Goal: Task Accomplishment & Management: Complete application form

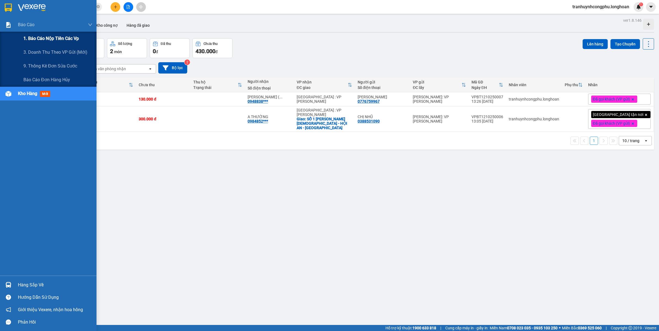
drag, startPoint x: 28, startPoint y: 40, endPoint x: 30, endPoint y: 40, distance: 2.8
click at [28, 40] on span "1. Báo cáo nộp tiền các vp" at bounding box center [50, 38] width 55 height 7
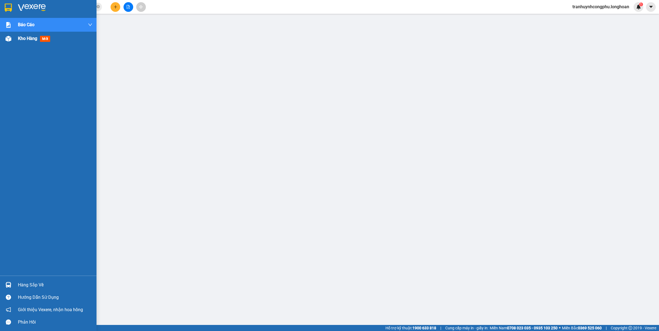
click at [13, 42] on div "Kho hàng mới" at bounding box center [48, 39] width 96 height 14
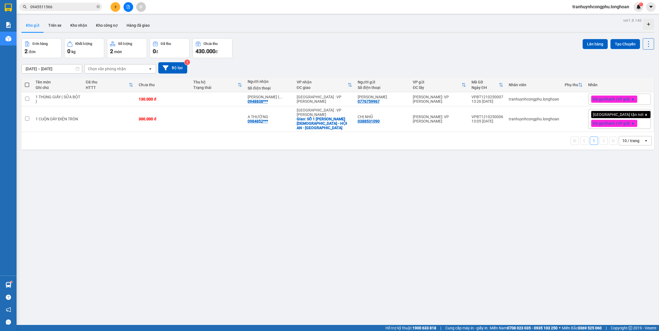
click at [79, 8] on input "0945511566" at bounding box center [62, 7] width 65 height 6
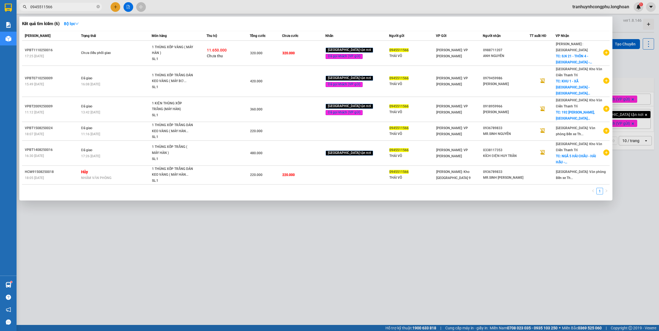
click at [79, 8] on input "0945511566" at bounding box center [62, 7] width 65 height 6
paste input "799991023"
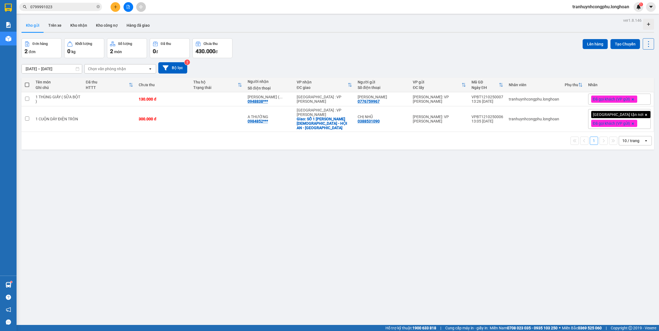
type input "0799991023"
click at [247, 303] on div "ver 1.8.146 Kho gửi Trên xe Kho nhận Kho công nợ Hàng đã giao Đơn hàng 2 đơn Kh…" at bounding box center [337, 182] width 636 height 331
click at [611, 44] on button "Tạo Chuyến" at bounding box center [624, 44] width 29 height 10
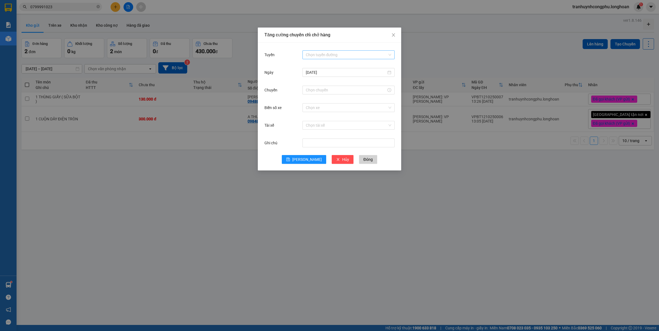
click at [327, 57] on input "Tuyến" at bounding box center [347, 55] width 82 height 8
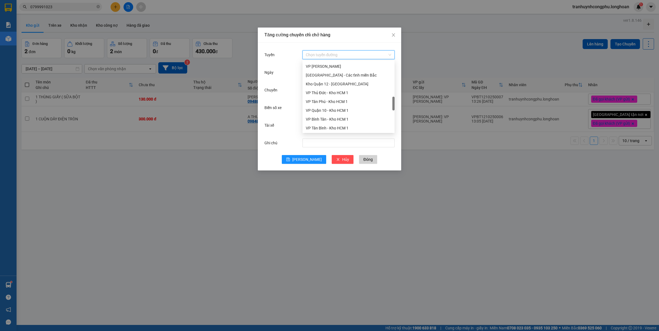
scroll to position [213, 0]
drag, startPoint x: 393, startPoint y: 74, endPoint x: 395, endPoint y: 109, distance: 35.6
click at [395, 109] on body "Kết quả tìm kiếm ( 16 ) Bộ lọc Mã ĐH Trạng thái Món hàng Thu hộ Tổng cước Chưa …" at bounding box center [329, 165] width 659 height 331
click at [332, 100] on div "VP Bình Thạnh - Kho HCM 1" at bounding box center [348, 101] width 85 height 6
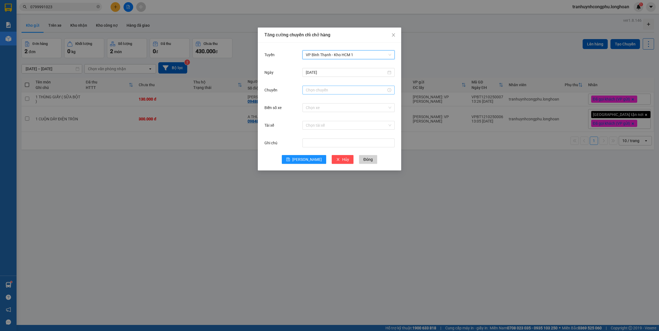
click at [313, 90] on input "Chuyến" at bounding box center [346, 90] width 80 height 6
click at [308, 149] on div "17" at bounding box center [309, 149] width 15 height 8
type input "17:00"
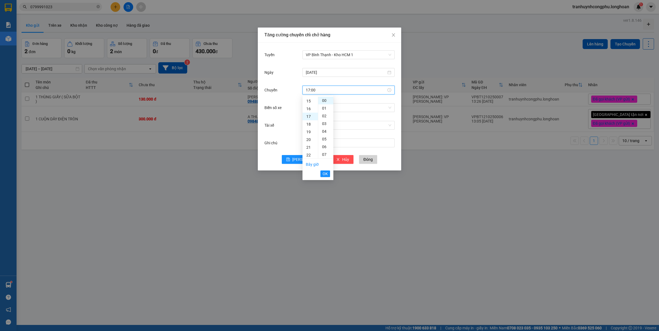
scroll to position [131, 0]
click at [324, 173] on span "OK" at bounding box center [324, 174] width 5 height 6
click at [310, 159] on button "Lưu" at bounding box center [304, 159] width 44 height 9
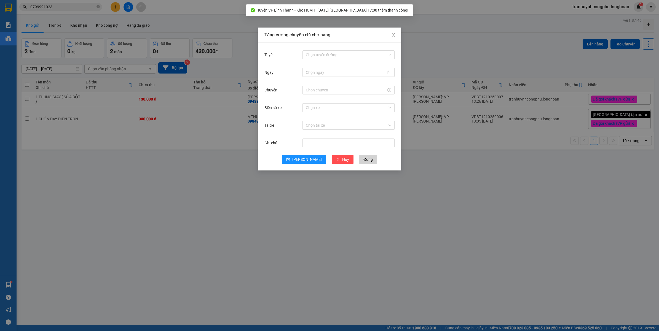
click at [396, 34] on span "Close" at bounding box center [392, 35] width 15 height 15
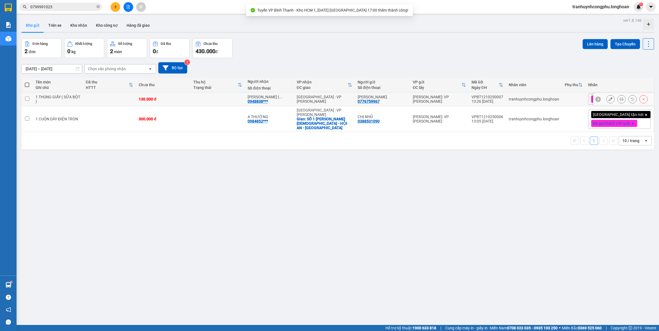
click at [211, 101] on td at bounding box center [217, 99] width 54 height 14
checkbox input "true"
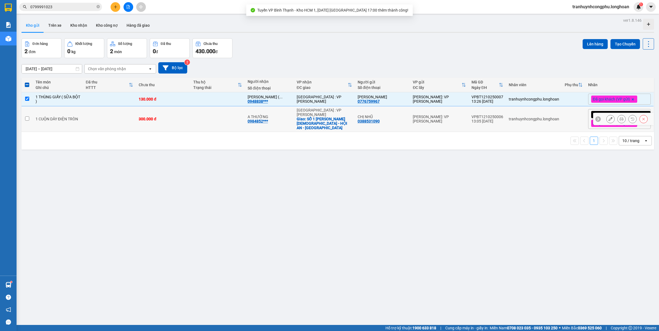
drag, startPoint x: 201, startPoint y: 118, endPoint x: 261, endPoint y: 117, distance: 59.5
click at [201, 118] on td at bounding box center [217, 119] width 54 height 26
checkbox input "true"
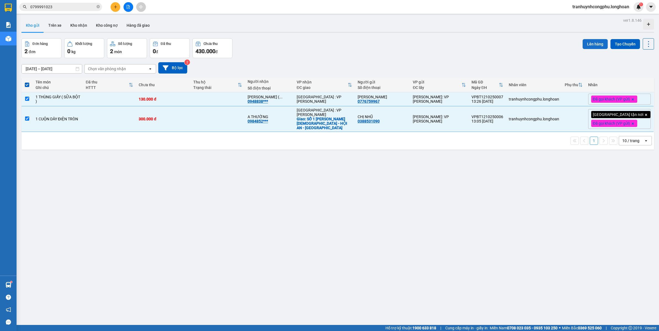
click at [586, 46] on button "Lên hàng" at bounding box center [594, 44] width 25 height 10
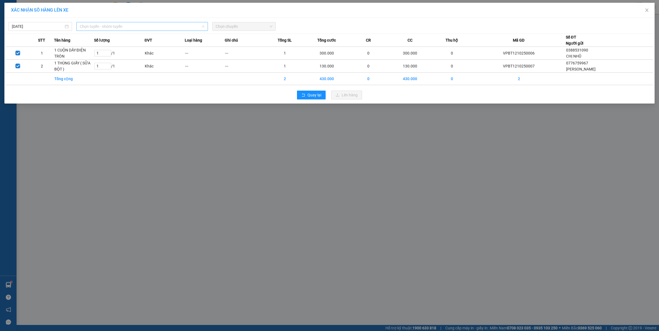
click at [152, 30] on span "Chọn tuyến - nhóm tuyến" at bounding box center [142, 26] width 125 height 8
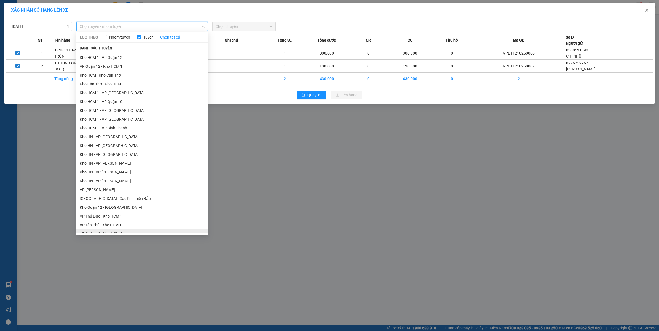
scroll to position [172, 0]
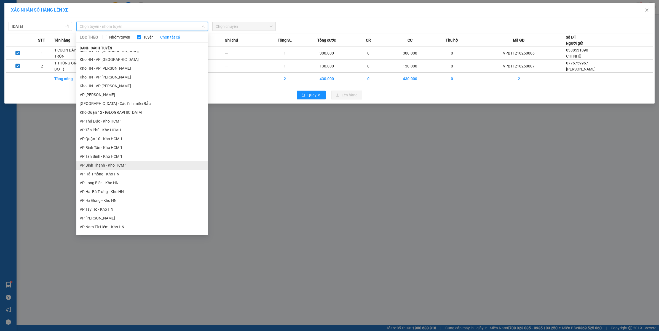
click at [129, 166] on li "VP Bình Thạnh - Kho HCM 1" at bounding box center [141, 165] width 131 height 9
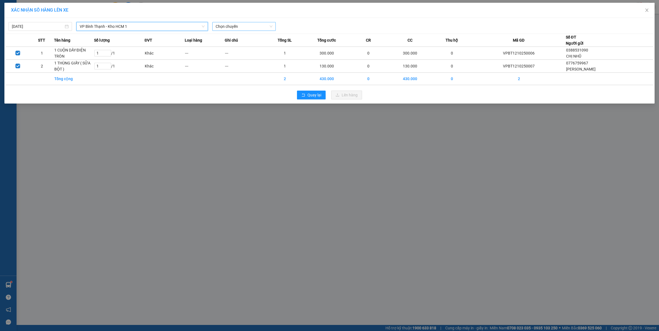
click at [236, 26] on span "Chọn chuyến" at bounding box center [243, 26] width 57 height 8
click at [237, 57] on div "17:00 (TC)" at bounding box center [236, 55] width 43 height 6
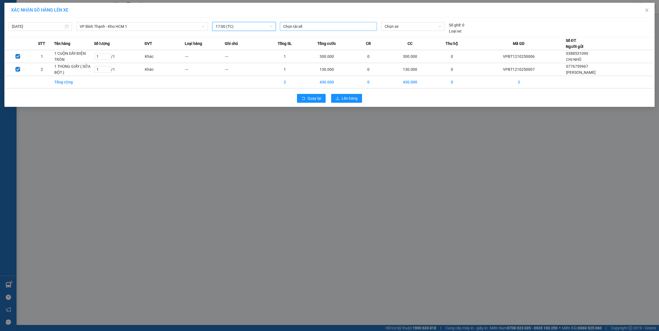
click at [329, 30] on div "Chọn tài xế" at bounding box center [328, 26] width 97 height 9
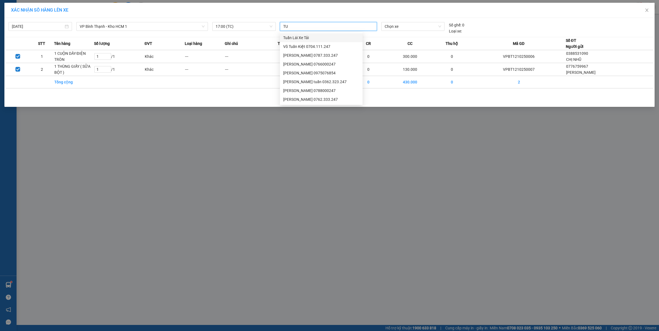
type input "TUY"
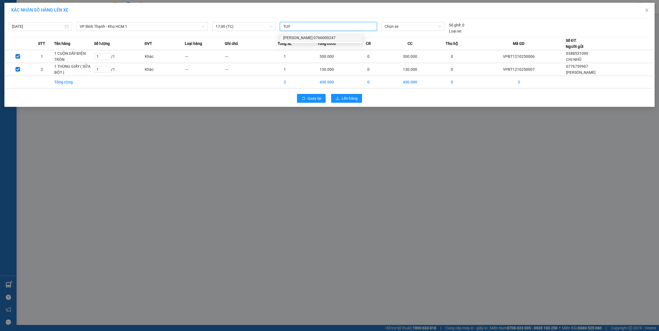
drag, startPoint x: 308, startPoint y: 36, endPoint x: 403, endPoint y: 35, distance: 95.3
click at [309, 36] on div "NGUYỄN MINH TUYẾN 0766000247" at bounding box center [321, 38] width 76 height 6
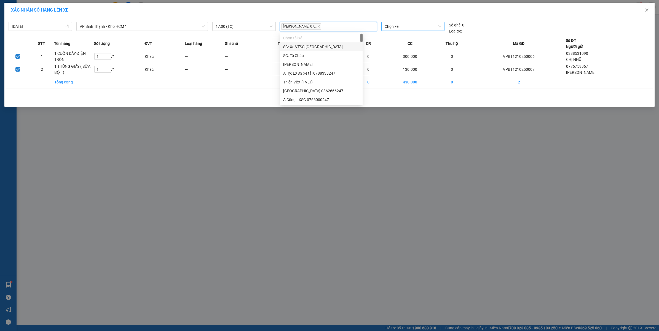
click at [409, 30] on span "Chọn xe" at bounding box center [412, 26] width 56 height 8
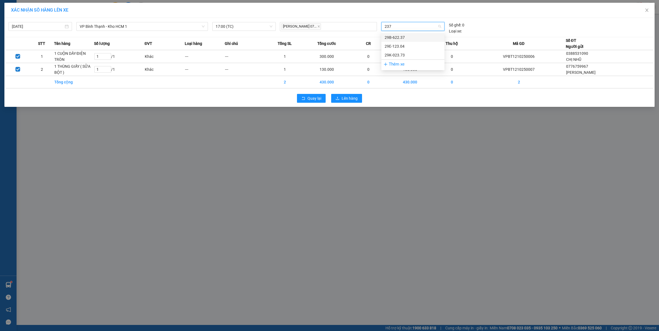
type input "2373"
click at [398, 38] on div "29K-023.73" at bounding box center [412, 37] width 56 height 6
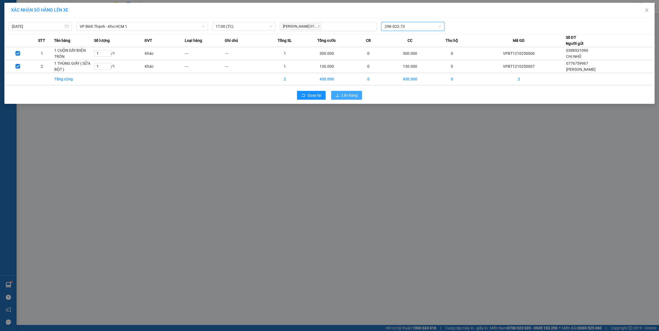
click at [351, 95] on span "Lên hàng" at bounding box center [349, 95] width 16 height 6
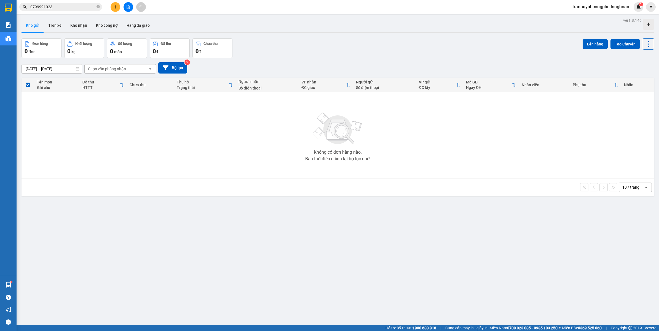
click at [173, 238] on div "ver 1.8.146 Kho gửi Trên xe Kho nhận Kho công nợ Hàng đã giao Đơn hàng 0 đơn Kh…" at bounding box center [337, 182] width 636 height 331
click at [114, 9] on button at bounding box center [115, 7] width 10 height 10
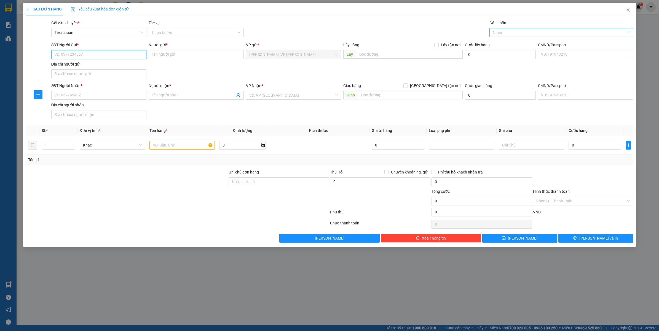
click at [497, 31] on div at bounding box center [558, 32] width 136 height 7
type input "xe"
click at [498, 42] on div "Xe máy" at bounding box center [560, 44] width 137 height 6
type input "d"
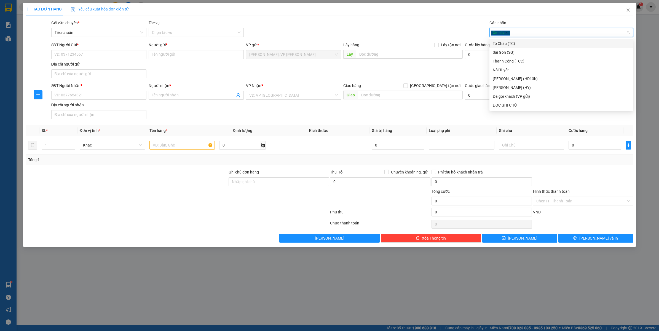
click at [541, 33] on div "Xe máy" at bounding box center [558, 32] width 136 height 7
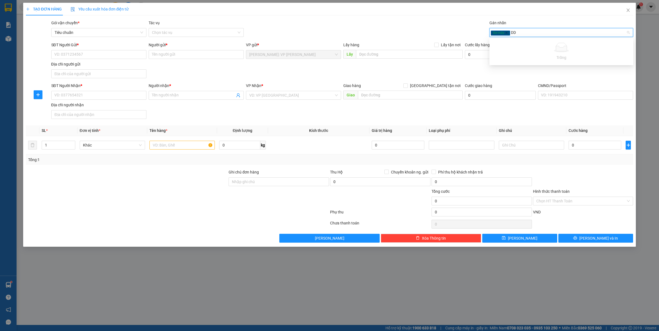
type input "D"
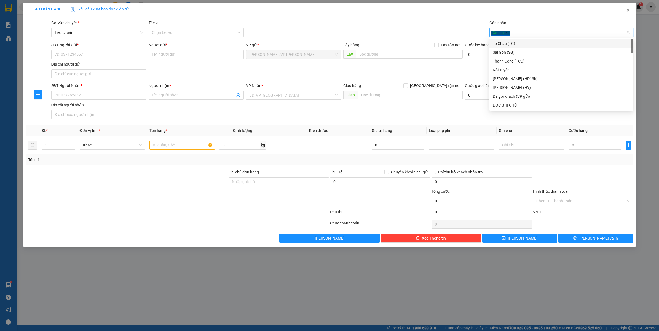
click at [530, 31] on div "Xe máy" at bounding box center [558, 32] width 136 height 7
type input "D"
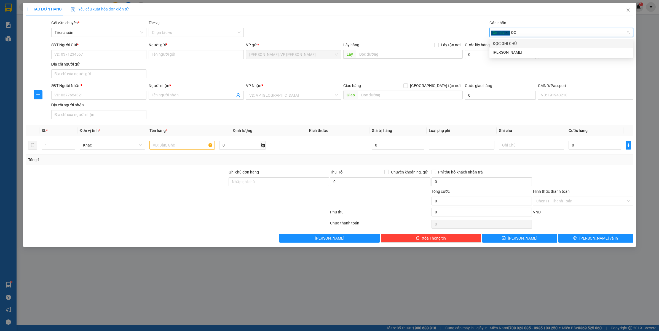
type input "ĐỌC"
click at [517, 41] on div "ĐỌC GHI CHÚ" at bounding box center [560, 44] width 137 height 6
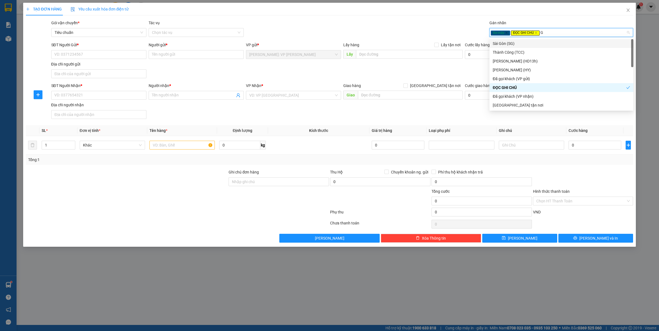
type input "GT"
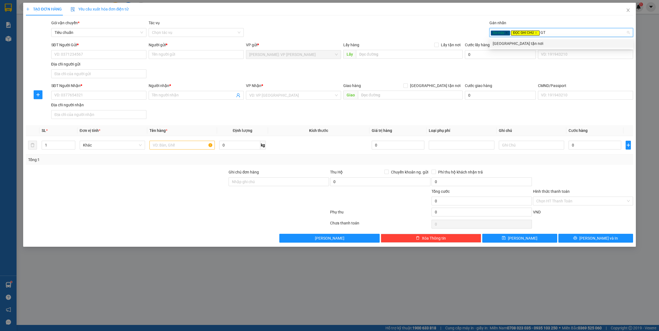
click at [518, 41] on div "[GEOGRAPHIC_DATA][PERSON_NAME] nơi" at bounding box center [560, 44] width 137 height 6
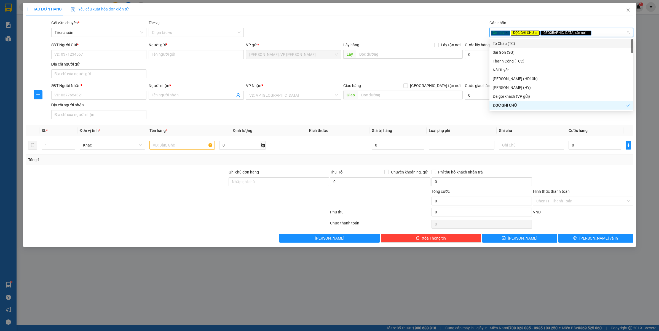
type input "D"
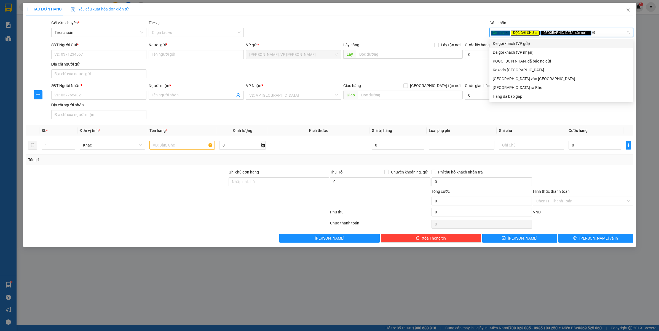
type input "ĐÃ"
click at [518, 41] on div "Đã gọi khách (VP gửi)" at bounding box center [560, 44] width 137 height 6
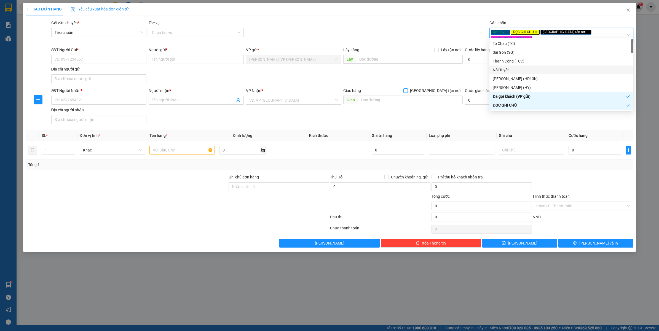
click at [449, 88] on span "[GEOGRAPHIC_DATA][PERSON_NAME] nơi" at bounding box center [435, 91] width 55 height 6
click at [407, 88] on input "[GEOGRAPHIC_DATA][PERSON_NAME] nơi" at bounding box center [405, 90] width 4 height 4
checkbox input "true"
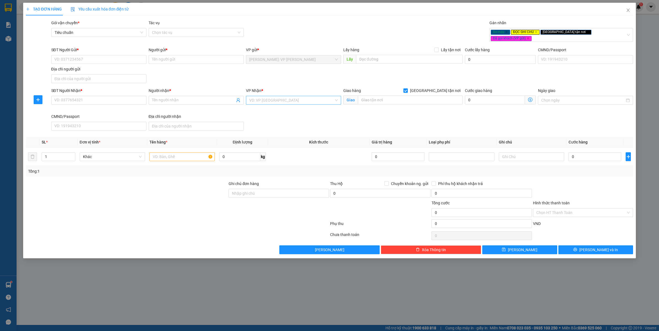
click at [323, 97] on input "search" at bounding box center [291, 100] width 85 height 8
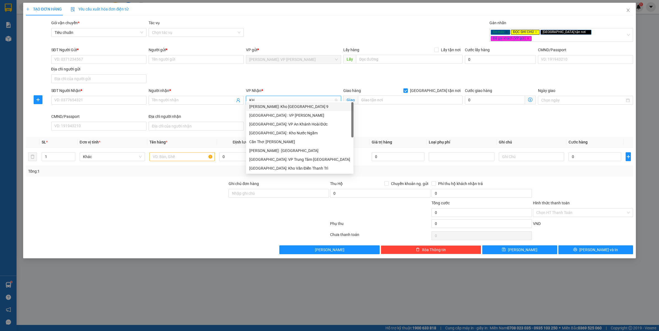
type input "KHO"
click at [295, 132] on div "Hồ Chí Minh : Kho Quận 12" at bounding box center [293, 133] width 88 height 6
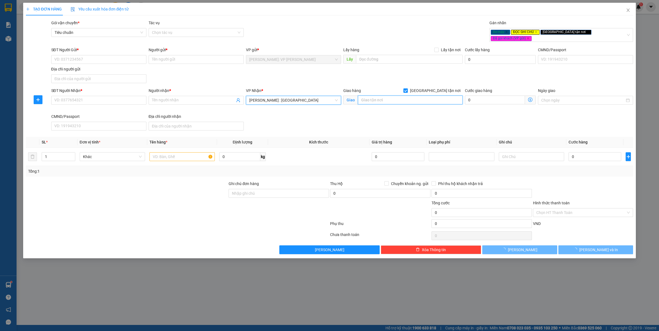
click at [389, 96] on input "text" at bounding box center [410, 100] width 105 height 9
type input "120 NGUYỄN TRUNG TRỰC - F.2 - TÂN AN - LONG AN"
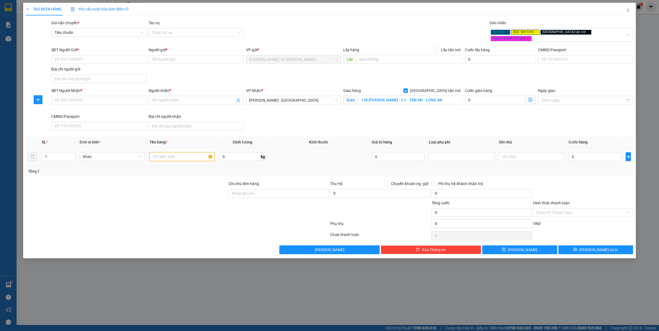
click at [155, 154] on input "text" at bounding box center [181, 156] width 65 height 9
type input "1 XE MÁY CUP ( BS"
click at [266, 191] on input "Ghi chú đơn hàng" at bounding box center [278, 193] width 100 height 9
type input "CHÌA KHÓA + GIẤY TỜ XE QUẤN TAY LÁI"
click at [191, 152] on input "1 XE MÁY CUP ( BS" at bounding box center [181, 156] width 65 height 9
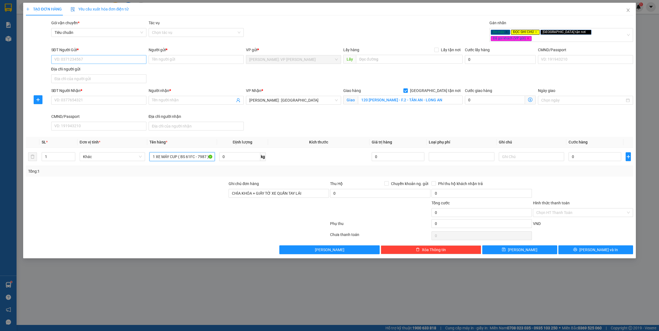
type input "1 XE MÁY CUP ( BS 61FC - 7987 )"
click at [88, 55] on input "SĐT Người Gửi *" at bounding box center [98, 59] width 95 height 9
click at [88, 55] on input "0888020902" at bounding box center [98, 59] width 95 height 9
type input "0888020902"
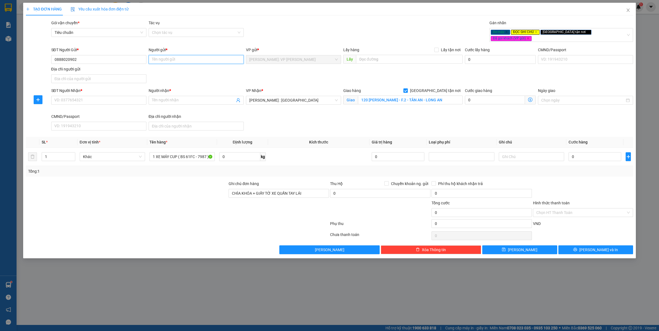
click at [181, 58] on input "Người gửi *" at bounding box center [196, 59] width 95 height 9
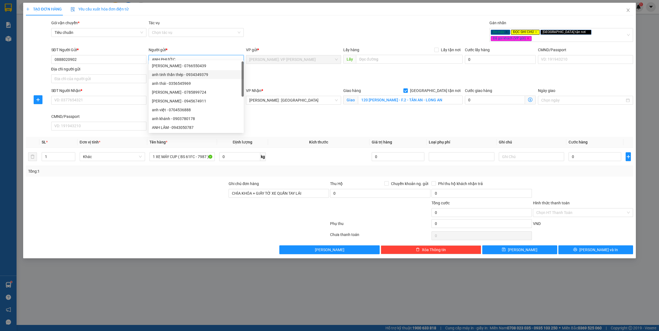
type input "ANH PHƯỚC"
click at [96, 89] on div "SĐT Người Nhận *" at bounding box center [98, 91] width 95 height 6
click at [96, 96] on input "SĐT Người Nhận *" at bounding box center [98, 100] width 95 height 9
click at [97, 96] on input "SĐT Người Nhận *" at bounding box center [98, 100] width 95 height 9
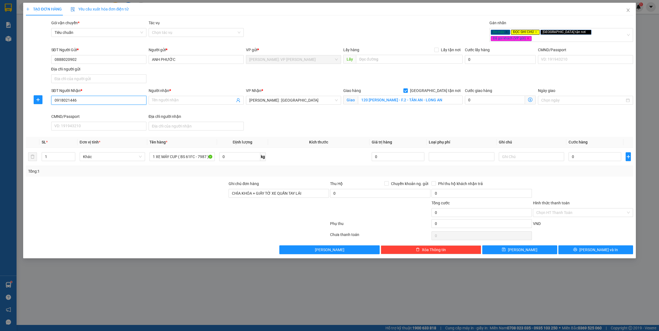
click at [97, 96] on input "0918021446" at bounding box center [98, 100] width 95 height 9
type input "0918021446"
click at [181, 97] on input "Người nhận *" at bounding box center [193, 100] width 83 height 6
type input "CHÚ GƯƠNG"
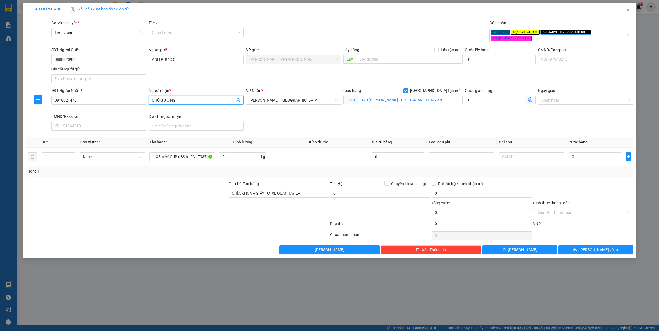
click at [293, 74] on div "SĐT Người Gửi * 0888020902 Người gửi * ANH PHƯỚC VP gửi * Hồ Chí Minh: VP Bình …" at bounding box center [342, 66] width 584 height 39
click at [362, 96] on input "120 NGUYỄN TRUNG TRỰC - F.2 - TÂN AN - LONG AN" at bounding box center [410, 100] width 105 height 9
click at [590, 152] on input "0" at bounding box center [594, 156] width 53 height 9
type input "2"
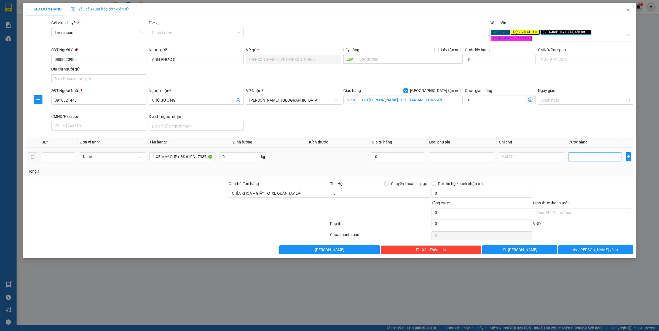
type input "2"
type input "23"
type input "230"
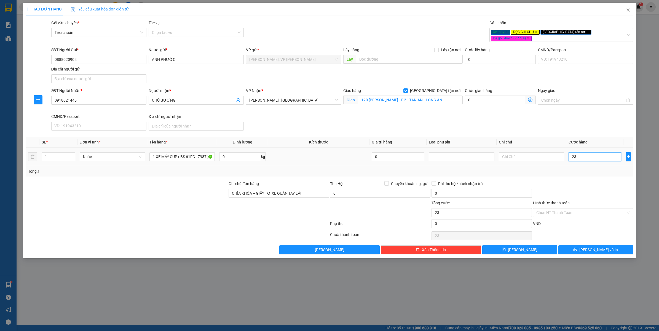
type input "230"
type input "230.000"
click at [579, 181] on div at bounding box center [582, 190] width 101 height 19
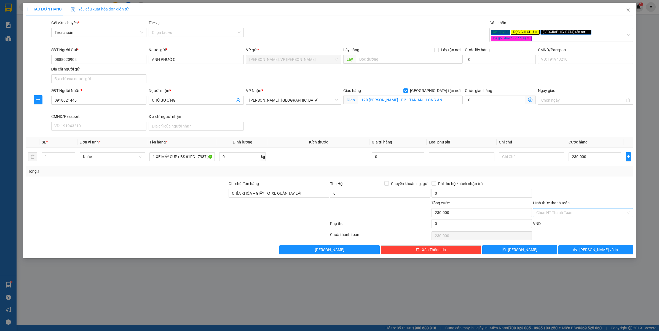
click at [555, 209] on input "Hình thức thanh toán" at bounding box center [581, 213] width 90 height 8
drag, startPoint x: 548, startPoint y: 218, endPoint x: 536, endPoint y: 231, distance: 17.9
click at [548, 218] on div "Tại văn phòng" at bounding box center [583, 219] width 94 height 6
type input "0"
click at [576, 247] on button "Lưu và In" at bounding box center [595, 249] width 75 height 9
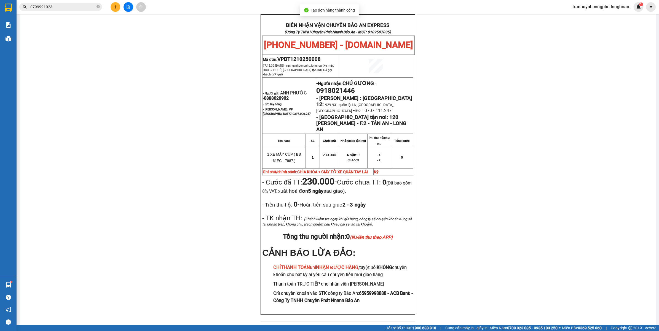
scroll to position [254, 0]
click at [552, 230] on div "PHIẾU DÁN LÊN HÀNG Ngày in phiếu: 17:15 ngày 12-10-2025 CSKH: 1900.06.88.33 CÔN…" at bounding box center [337, 61] width 623 height 534
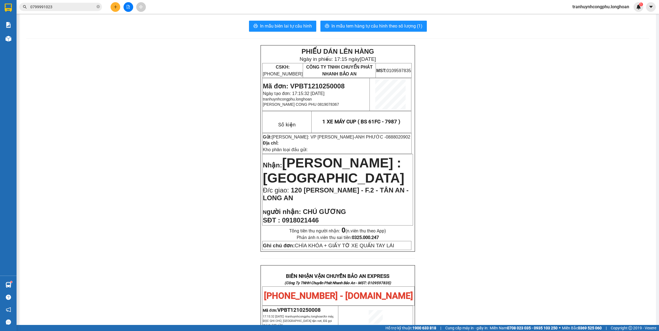
scroll to position [0, 0]
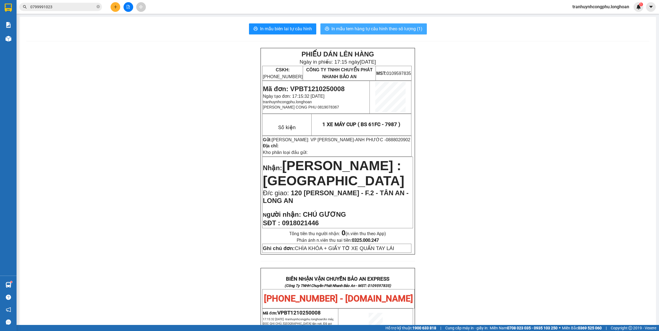
click at [385, 29] on span "In mẫu tem hàng tự cấu hình theo số lượng (1)" at bounding box center [376, 28] width 91 height 7
click at [316, 88] on span "Mã đơn: VPBT1210250008" at bounding box center [304, 88] width 82 height 7
click at [316, 87] on span "Mã đơn: VPBT1210250008" at bounding box center [304, 88] width 82 height 7
copy span "VPBT1210250008"
click at [94, 185] on div "PHIẾU DÁN LÊN HÀNG Ngày in phiếu: 17:34 ngày 12-10-2025 CSKH: 1900.06.88.33 CÔN…" at bounding box center [337, 315] width 623 height 534
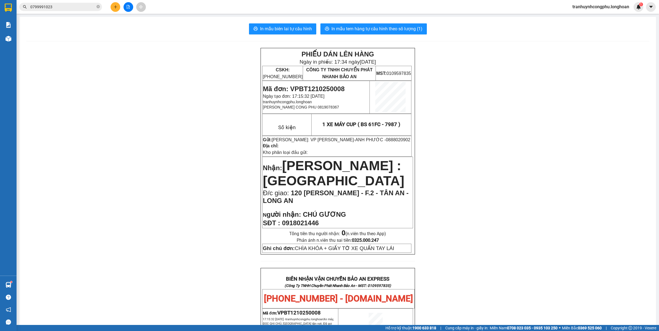
click at [317, 85] on span "Mã đơn: VPBT1210250008" at bounding box center [304, 88] width 82 height 7
copy span "VPBT1210250008"
click at [149, 188] on div "PHIẾU DÁN LÊN HÀNG Ngày in phiếu: 17:34 ngày 12-10-2025 CSKH: 1900.06.88.33 CÔN…" at bounding box center [337, 315] width 623 height 534
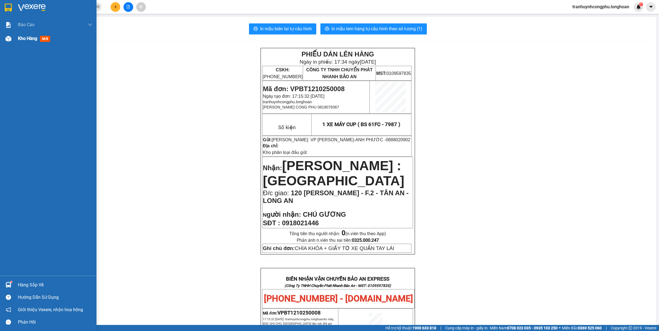
click at [6, 37] on img at bounding box center [9, 39] width 6 height 6
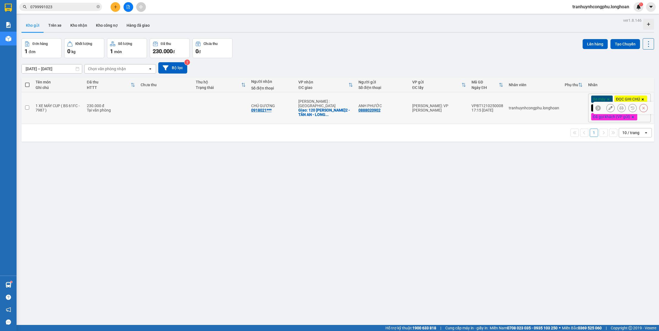
click at [104, 117] on td "230.000 đ Tại văn phòng" at bounding box center [111, 108] width 54 height 32
checkbox input "true"
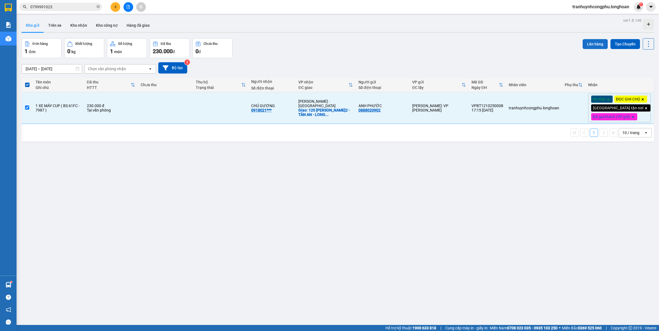
click at [589, 45] on button "Lên hàng" at bounding box center [594, 44] width 25 height 10
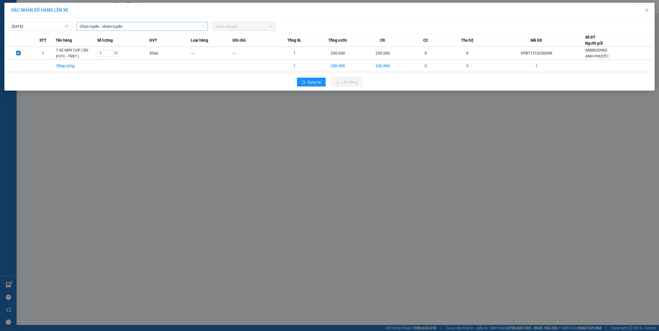
click at [180, 25] on span "Chọn tuyến - nhóm tuyến" at bounding box center [142, 26] width 125 height 8
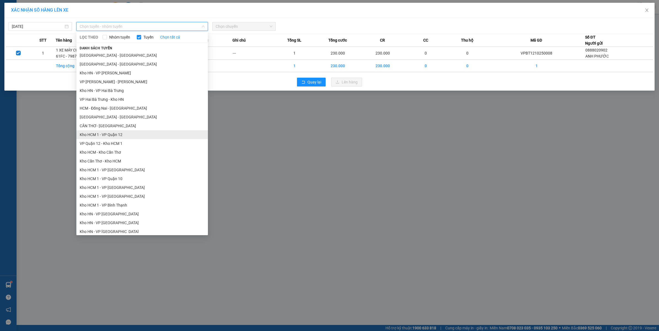
scroll to position [138, 0]
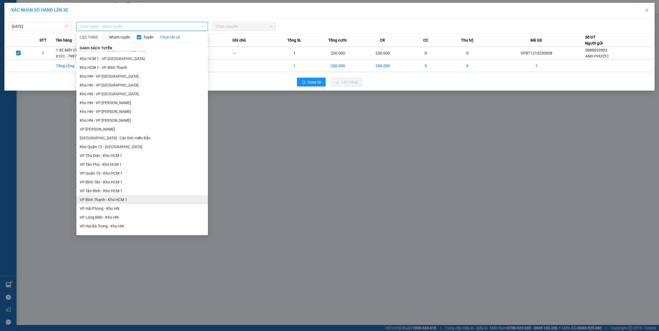
click at [116, 200] on li "VP Bình Thạnh - Kho HCM 1" at bounding box center [141, 199] width 131 height 9
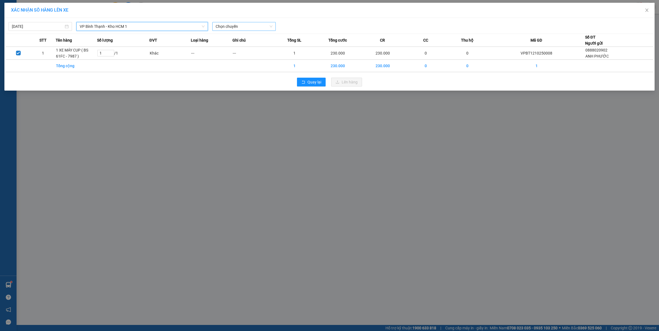
click at [221, 26] on span "Chọn chuyến" at bounding box center [243, 26] width 57 height 8
drag, startPoint x: 229, startPoint y: 55, endPoint x: 270, endPoint y: 68, distance: 43.6
click at [229, 55] on div "17:00 (TC) - 29K-023.73" at bounding box center [236, 55] width 43 height 6
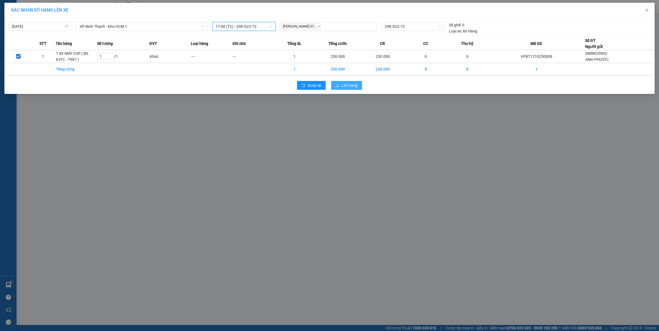
click at [351, 87] on span "Lên hàng" at bounding box center [349, 85] width 16 height 6
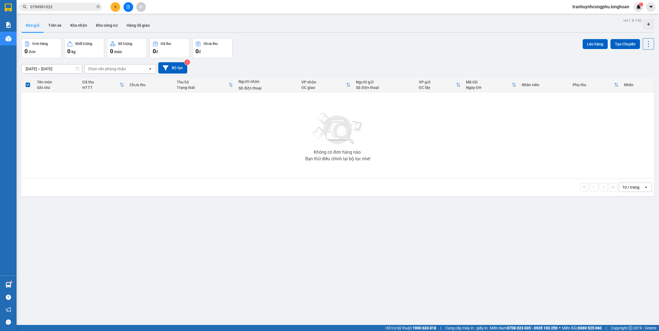
click at [212, 239] on div "ver 1.8.146 Kho gửi Trên xe Kho nhận Kho công nợ Hàng đã giao Đơn hàng 0 đơn Kh…" at bounding box center [337, 182] width 636 height 331
click at [289, 288] on div "ver 1.8.146 Kho gửi Trên xe Kho nhận Kho công nợ Hàng đã giao Đơn hàng 0 đơn Kh…" at bounding box center [337, 182] width 636 height 331
drag, startPoint x: 291, startPoint y: 225, endPoint x: 274, endPoint y: 249, distance: 29.2
click at [291, 226] on div "ver 1.8.146 Kho gửi Trên xe Kho nhận Kho công nợ Hàng đã giao Đơn hàng 0 đơn Kh…" at bounding box center [337, 182] width 636 height 331
click at [115, 4] on button at bounding box center [115, 7] width 10 height 10
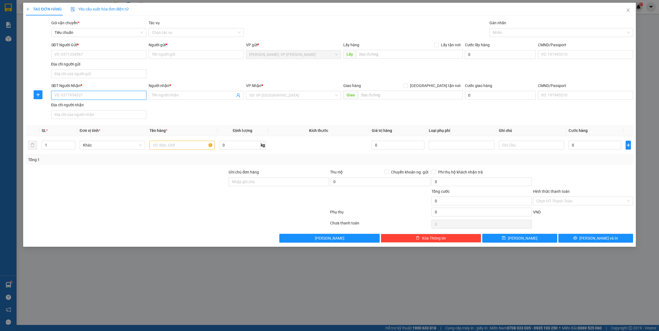
click at [94, 97] on input "SĐT Người Nhận *" at bounding box center [98, 95] width 95 height 9
paste input "0328985875"
type input "0328985875"
click at [93, 106] on div "0328985875 - BOCHKOV ALEKSEI" at bounding box center [99, 107] width 88 height 6
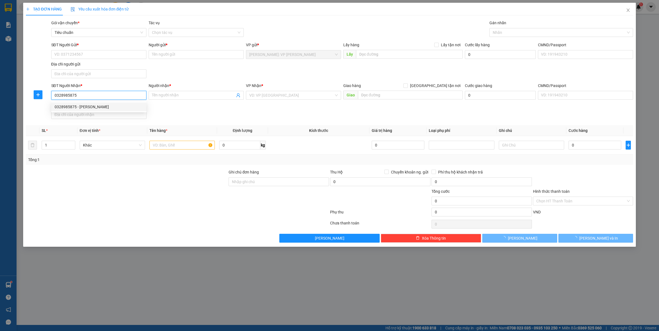
type input "BOCHKOV ALEKSEI"
checkbox input "true"
type input "SỐ 51/2/10 PHÚ NÔNG - VĨNH NGỌC - NHA TRANG - KHÁNH HÒA"
checkbox input "true"
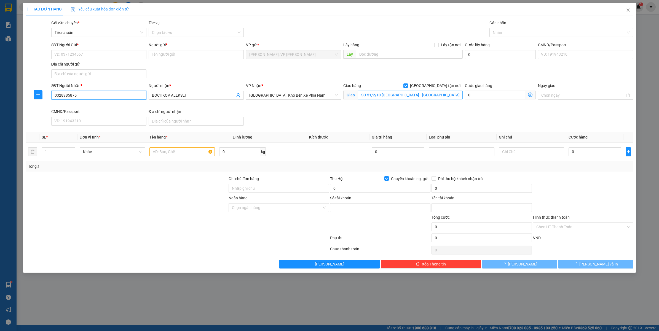
type input "669669"
type input "[PERSON_NAME] [PERSON_NAME]"
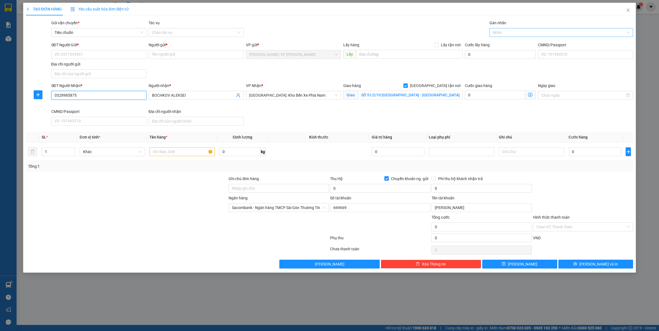
click at [517, 33] on div at bounding box center [558, 32] width 136 height 7
type input "0328985875"
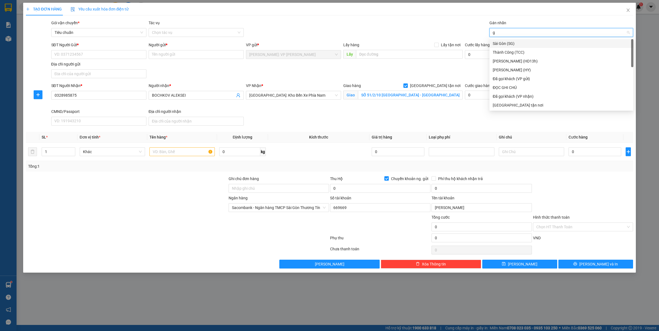
type input "gt"
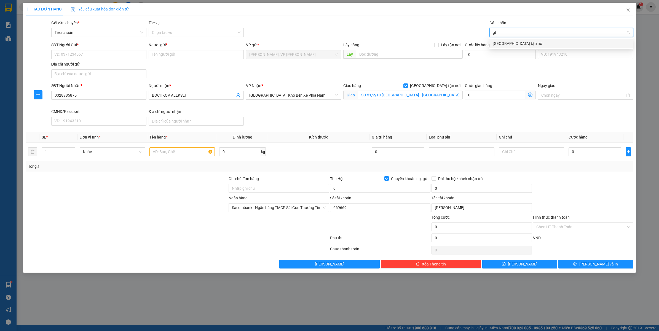
click at [506, 41] on div "[GEOGRAPHIC_DATA][PERSON_NAME] nơi" at bounding box center [560, 44] width 137 height 6
type input "xe"
click at [506, 41] on div "Xe máy" at bounding box center [560, 44] width 137 height 6
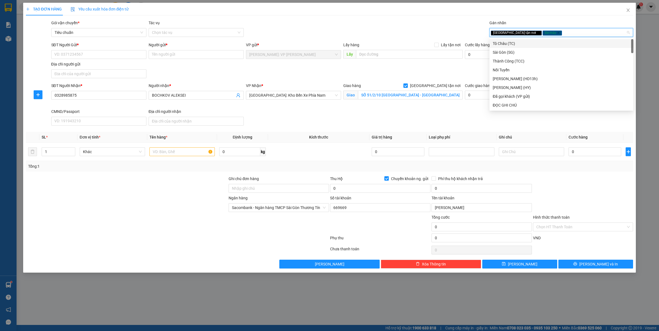
type input "d"
type input "đ"
click at [506, 61] on div "ĐỌC GHI CHÚ" at bounding box center [560, 61] width 137 height 6
type input "d"
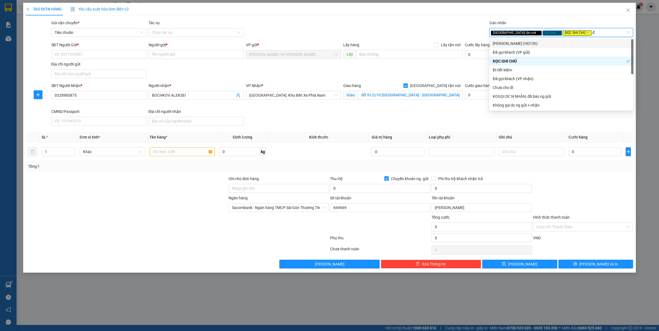
type input "đa"
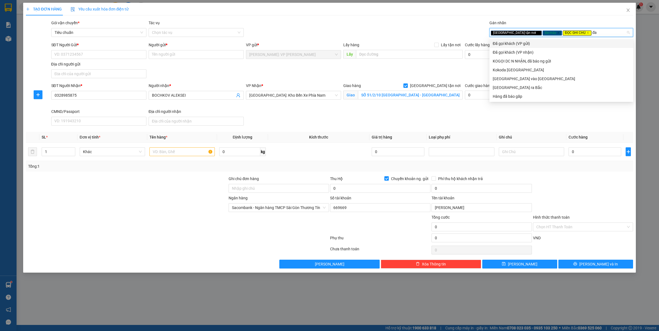
click at [509, 43] on div "Đã gọi khách (VP gửi)" at bounding box center [560, 44] width 137 height 6
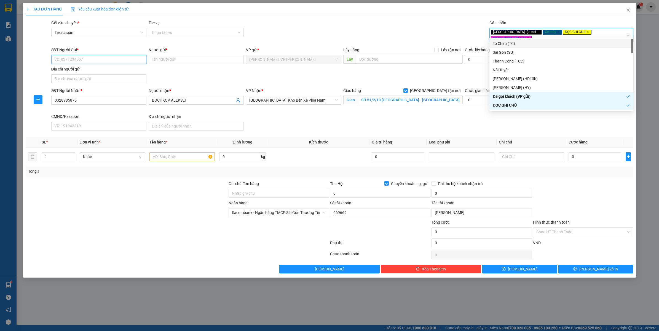
click at [117, 55] on input "SĐT Người Gửi *" at bounding box center [98, 59] width 95 height 9
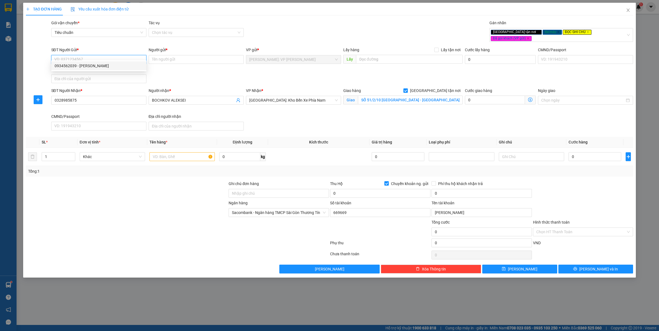
click at [104, 66] on div "0934562039 - NGÔ THANH HÀ" at bounding box center [99, 66] width 88 height 6
type input "0934562039"
type input "[PERSON_NAME] [PERSON_NAME]"
click at [166, 157] on input "text" at bounding box center [181, 156] width 65 height 9
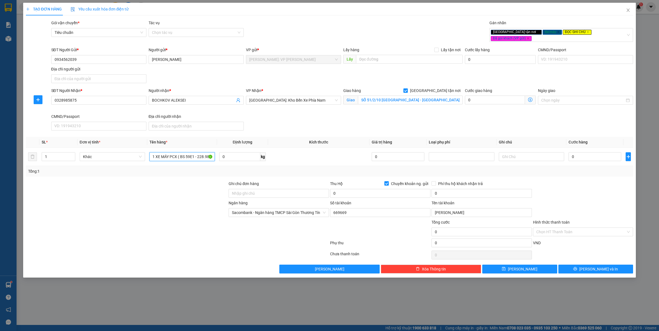
type input "1 XE MÁY PCX ( BS 59E1 - 228.98 )"
click at [140, 202] on div at bounding box center [126, 209] width 203 height 19
click at [244, 182] on div "Ghi chú đơn hàng" at bounding box center [278, 185] width 100 height 8
click at [245, 189] on input "Ghi chú đơn hàng" at bounding box center [278, 193] width 100 height 9
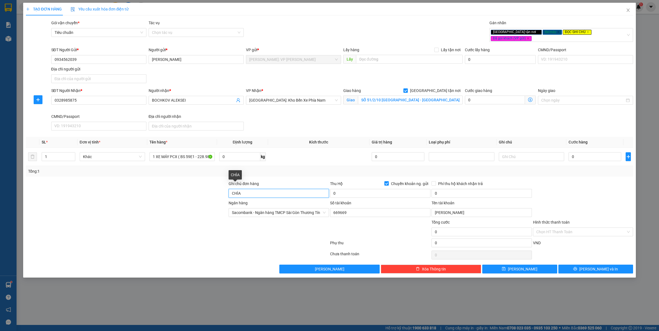
click at [259, 189] on input "CHÌA" at bounding box center [278, 193] width 100 height 9
type input "CHÌA KHOÁ QUẤN TAY LÁI ( GIẤY TỜ + 2 GƯƠNG XE TRONG CÓP )"
click at [120, 225] on div at bounding box center [126, 228] width 203 height 19
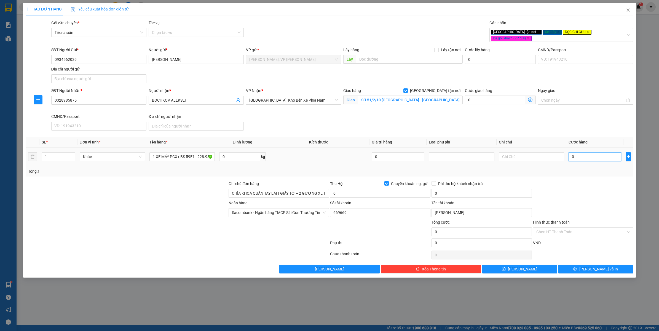
click at [578, 154] on input "0" at bounding box center [594, 156] width 53 height 9
type input "9"
type input "90"
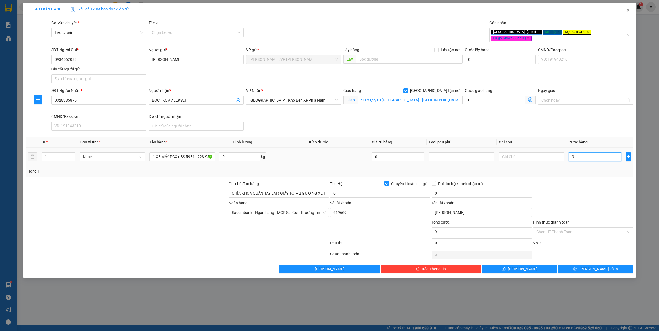
type input "90"
type input "900"
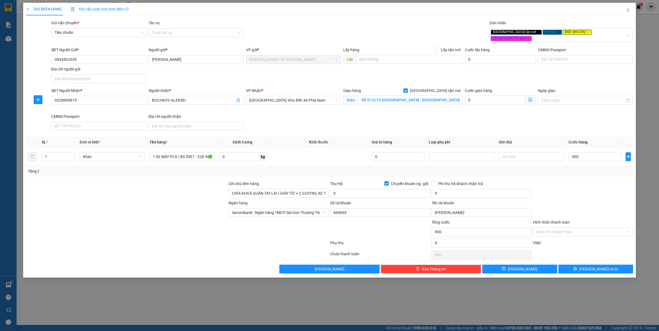
type input "900.000"
click at [595, 184] on div at bounding box center [582, 190] width 101 height 19
click at [349, 189] on input "0" at bounding box center [380, 193] width 100 height 9
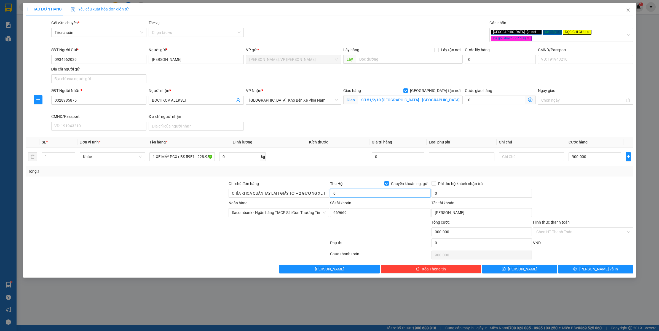
paste input "63.100.00"
type input "63.100.000"
click at [266, 239] on div at bounding box center [177, 244] width 304 height 11
click at [452, 191] on input "0" at bounding box center [481, 193] width 100 height 9
type input "110.000"
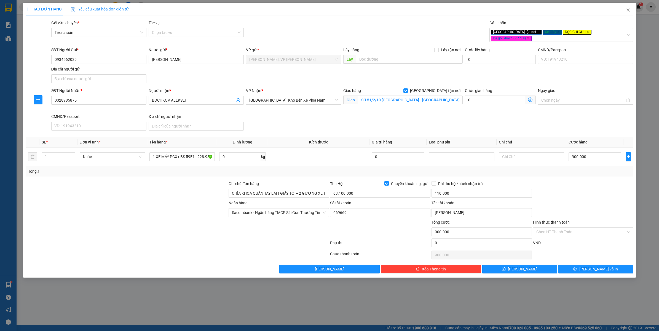
click at [560, 184] on div at bounding box center [582, 190] width 101 height 19
click at [577, 267] on icon "printer" at bounding box center [575, 269] width 4 height 4
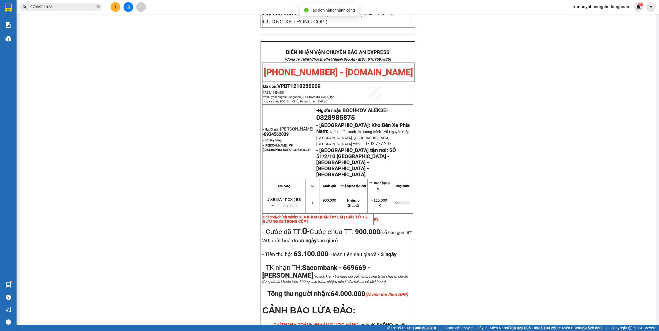
scroll to position [258, 0]
drag, startPoint x: 176, startPoint y: 199, endPoint x: 568, endPoint y: 191, distance: 392.4
click at [180, 200] on div "PHIẾU DÁN LÊN HÀNG Ngày in phiếu: 17:55 ngày 12-10-2025 CSKH: 1900.06.88.33 CÔN…" at bounding box center [337, 87] width 623 height 596
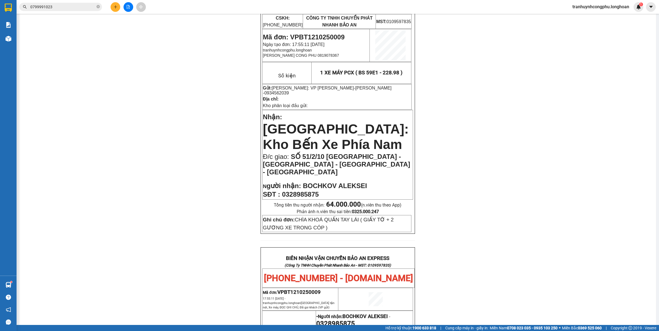
scroll to position [0, 0]
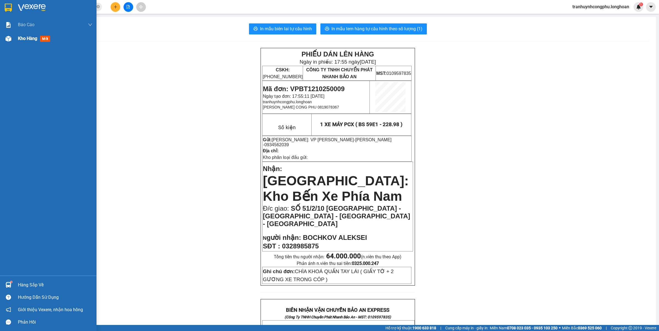
click at [11, 43] on div at bounding box center [9, 39] width 10 height 10
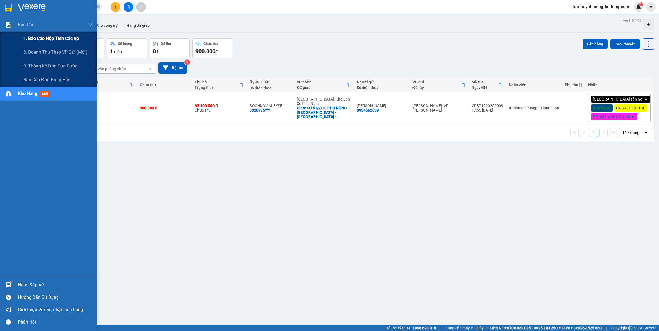
drag, startPoint x: 38, startPoint y: 39, endPoint x: 43, endPoint y: 41, distance: 5.8
click at [38, 39] on span "1. Báo cáo nộp tiền các vp" at bounding box center [50, 38] width 55 height 7
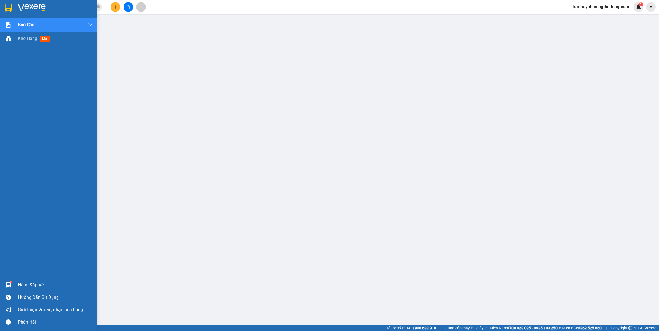
click at [23, 287] on div "Hàng sắp về" at bounding box center [55, 285] width 74 height 8
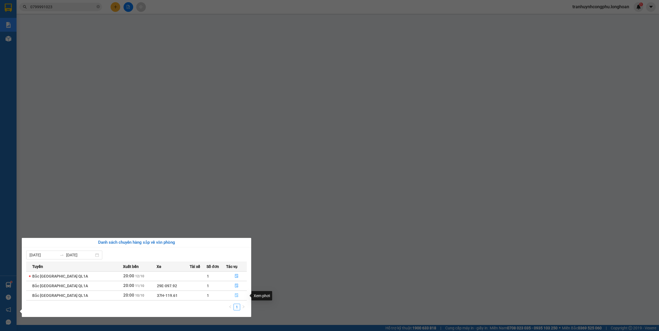
click at [236, 295] on icon "file-done" at bounding box center [236, 295] width 4 height 4
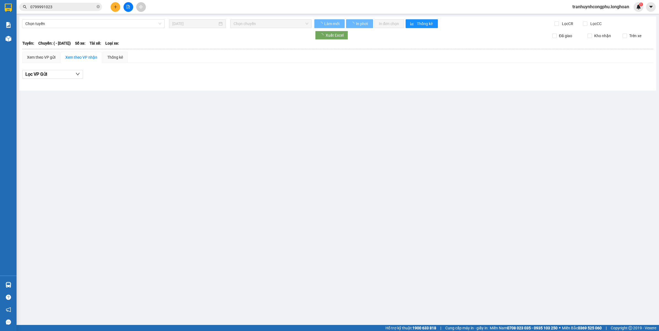
type input "10/10/2025"
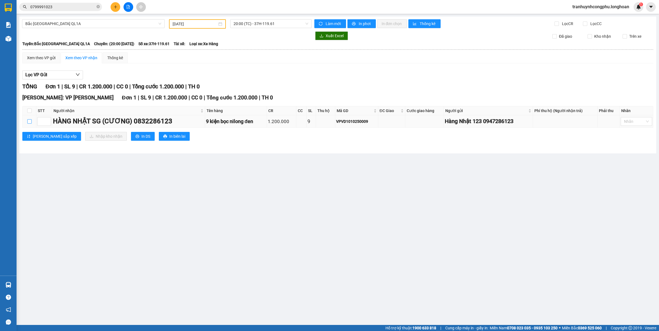
click at [27, 120] on input "checkbox" at bounding box center [29, 121] width 4 height 4
checkbox input "true"
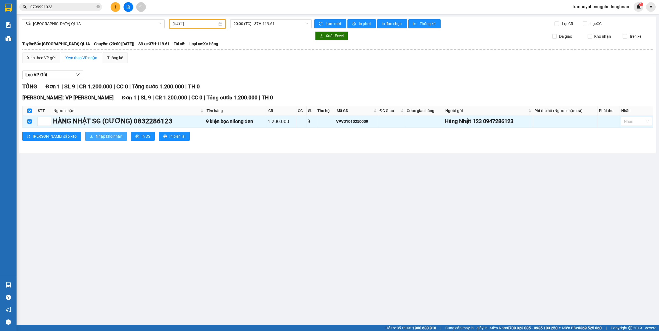
click at [96, 138] on span "Nhập kho nhận" at bounding box center [109, 136] width 27 height 6
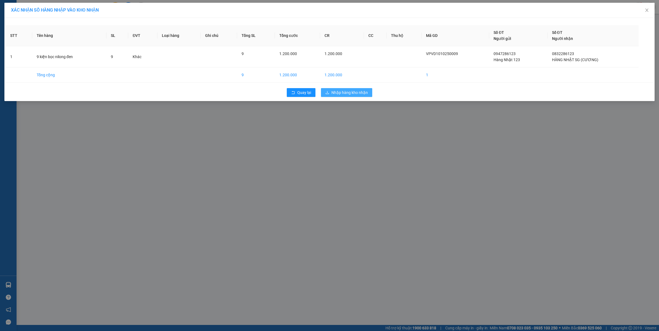
click at [336, 91] on span "Nhập hàng kho nhận" at bounding box center [349, 93] width 36 height 6
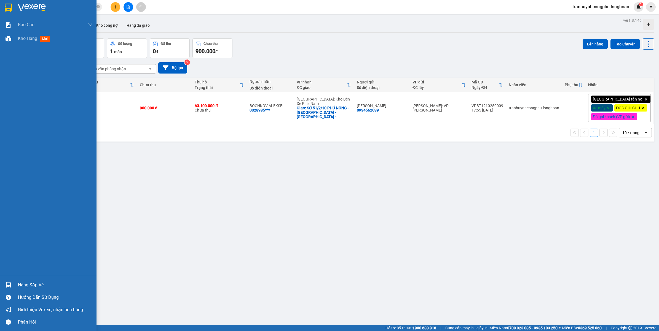
drag, startPoint x: 11, startPoint y: 287, endPoint x: 18, endPoint y: 288, distance: 6.7
click at [12, 287] on div at bounding box center [9, 285] width 10 height 10
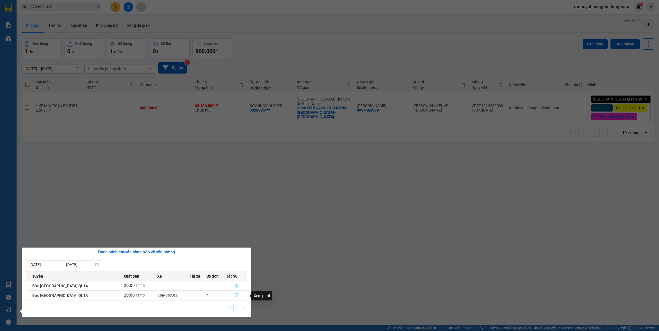
click at [232, 296] on button "button" at bounding box center [236, 295] width 20 height 9
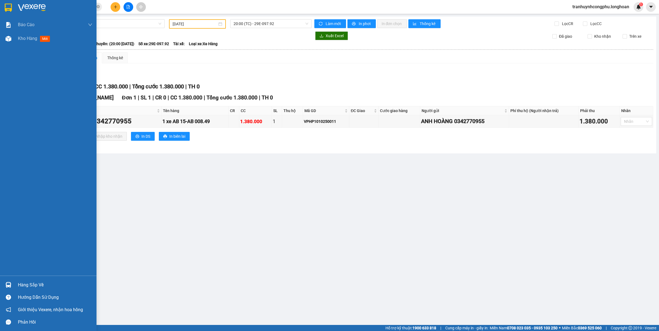
click at [0, 283] on html "Kết quả tìm kiếm ( 16 ) Bộ lọc Mã ĐH Trạng thái Món hàng Thu hộ Tổng cước Chưa …" at bounding box center [329, 165] width 659 height 331
click at [13, 284] on div at bounding box center [9, 285] width 10 height 10
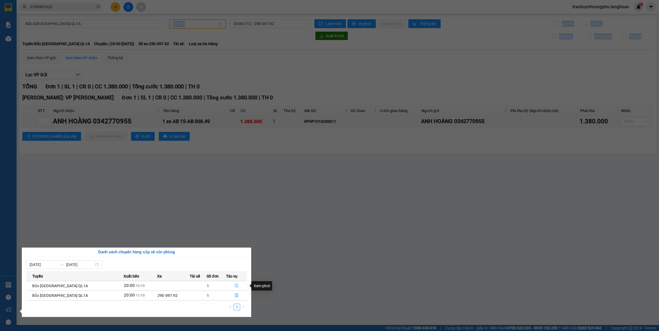
click at [235, 286] on icon "file-done" at bounding box center [236, 286] width 3 height 4
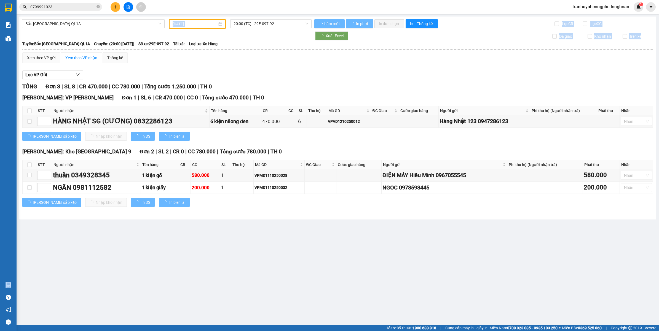
type input "12/10/2025"
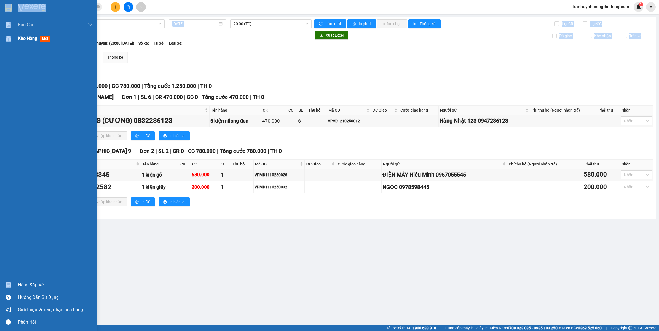
click at [18, 43] on div "Kho hàng mới" at bounding box center [55, 39] width 74 height 14
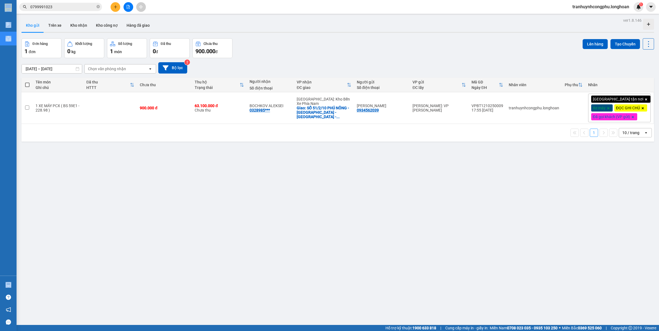
click at [167, 266] on div "ver 1.8.146 Kho gửi Trên xe Kho nhận Kho công nợ Hàng đã giao Đơn hàng 1 đơn Kh…" at bounding box center [337, 182] width 636 height 331
click at [75, 23] on button "Kho nhận" at bounding box center [79, 25] width 26 height 13
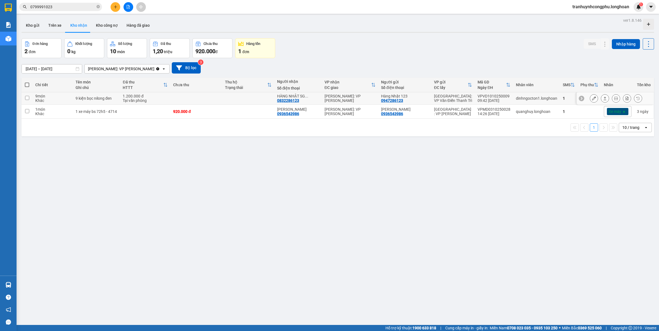
click at [603, 99] on icon at bounding box center [605, 98] width 4 height 4
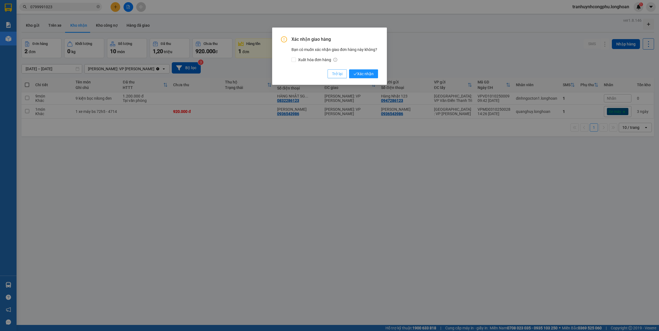
click at [334, 74] on span "Trở lại" at bounding box center [337, 74] width 10 height 6
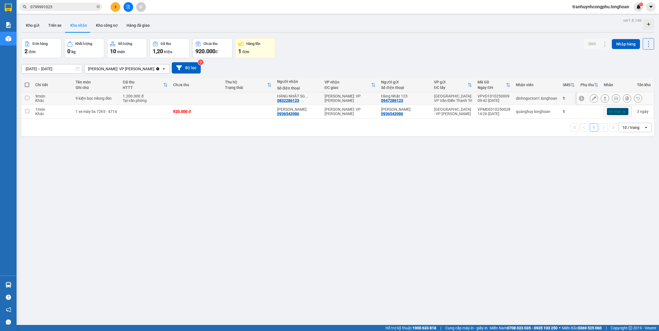
click at [592, 98] on icon at bounding box center [594, 98] width 4 height 4
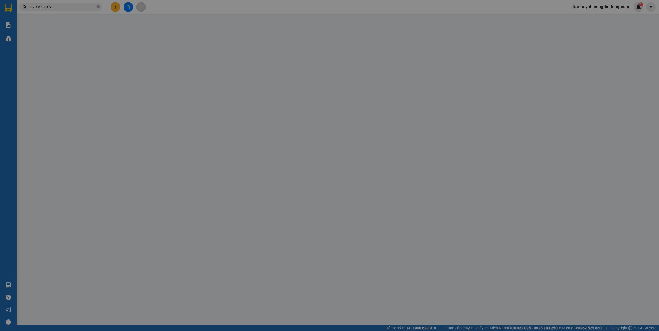
type input "0947286123"
type input "Hàng Nhật 123"
type input "0832286123"
type input "HÀNG NHẬT SG (CƯƠNG)"
type input "nhận nguyên kiện,giao nguyên kiện,bể vỡ khồng đền, XIN NHẸ TAY"
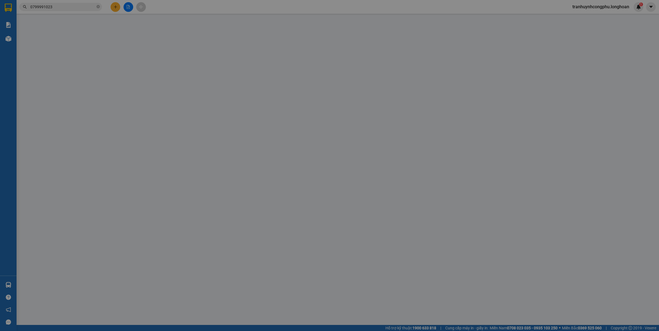
type input "0"
type input "1.200.000"
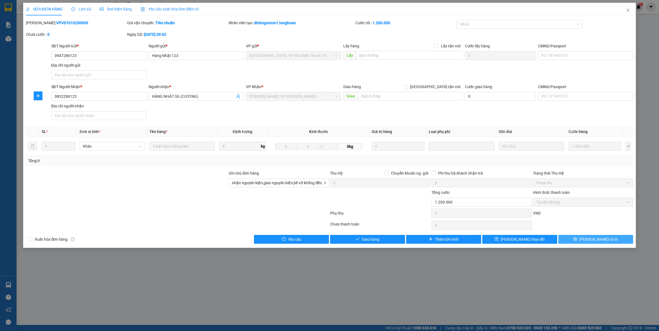
click at [581, 239] on button "Lưu và In" at bounding box center [595, 239] width 75 height 9
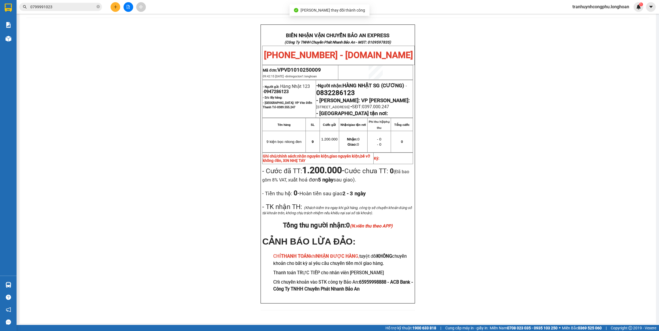
scroll to position [27, 0]
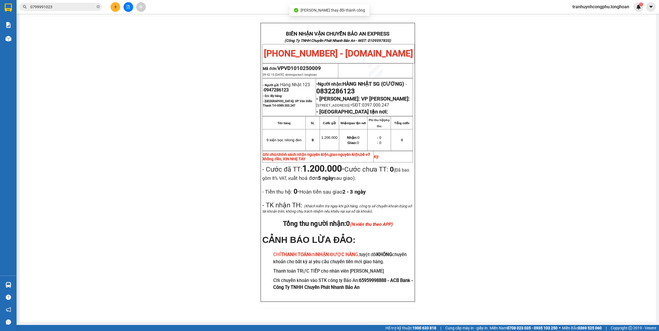
click at [355, 88] on span "0832286123" at bounding box center [335, 91] width 39 height 8
copy span "0832286123"
click at [506, 224] on div "BIÊN NHẬN VẬN CHUYỂN BẢO AN EXPRESS (Công Ty TNHH Chuyển Phát Nhanh Bảo An - MS…" at bounding box center [337, 169] width 623 height 293
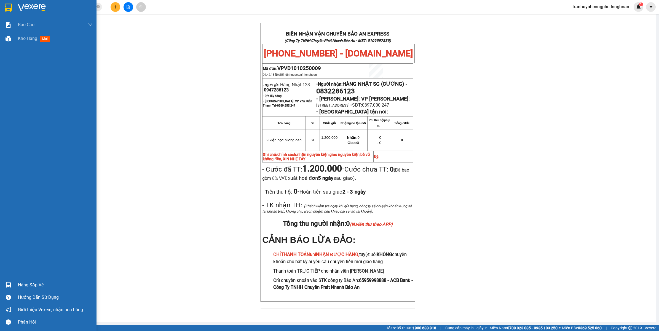
drag, startPoint x: 0, startPoint y: 42, endPoint x: 72, endPoint y: 132, distance: 115.8
click at [0, 42] on div "Kho hàng mới" at bounding box center [48, 39] width 96 height 14
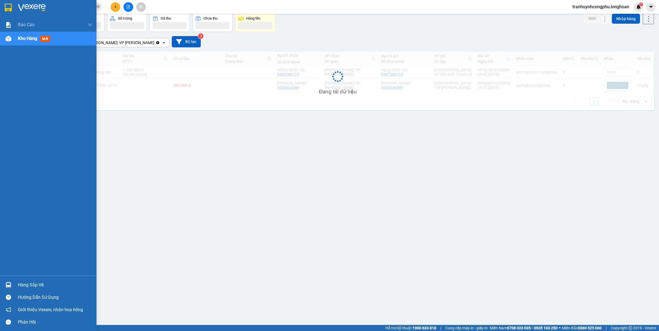
scroll to position [25, 0]
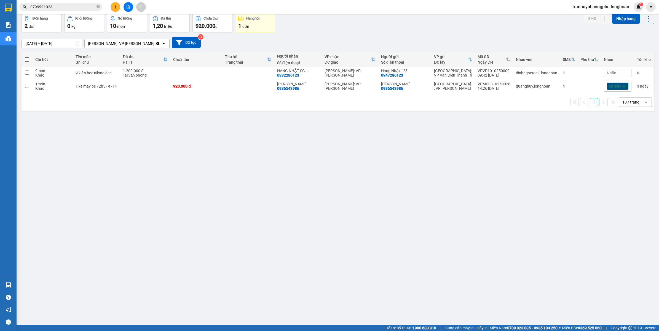
drag, startPoint x: 326, startPoint y: 223, endPoint x: 226, endPoint y: 244, distance: 101.7
click at [326, 223] on div "ver 1.8.146 Kho gửi Trên xe Kho nhận Kho công nợ Hàng đã giao Đơn hàng 2 đơn Kh…" at bounding box center [337, 156] width 636 height 331
click at [225, 251] on div "ver 1.8.146 Kho gửi Trên xe Kho nhận Kho công nợ Hàng đã giao Đơn hàng 2 đơn Kh…" at bounding box center [337, 156] width 636 height 331
click at [196, 330] on div "Hỗ trợ kỹ thuật: 1900 633 818 | Cung cấp máy in - giấy in: Miền Nam 0708 023 03…" at bounding box center [328, 328] width 656 height 6
click at [203, 261] on div "ver 1.8.146 Kho gửi Trên xe Kho nhận Kho công nợ Hàng đã giao Đơn hàng 2 đơn Kh…" at bounding box center [337, 156] width 636 height 331
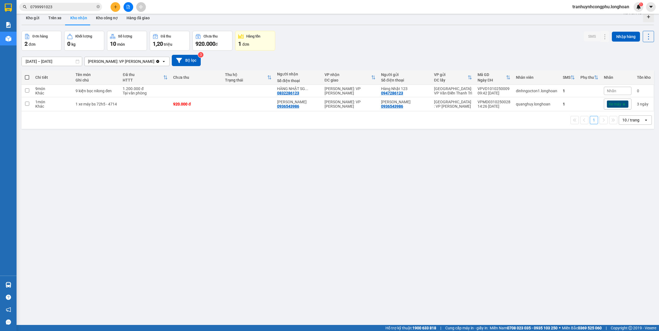
scroll to position [0, 0]
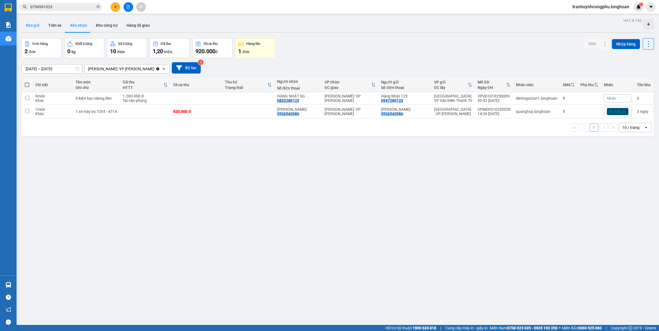
click at [35, 29] on button "Kho gửi" at bounding box center [32, 25] width 22 height 13
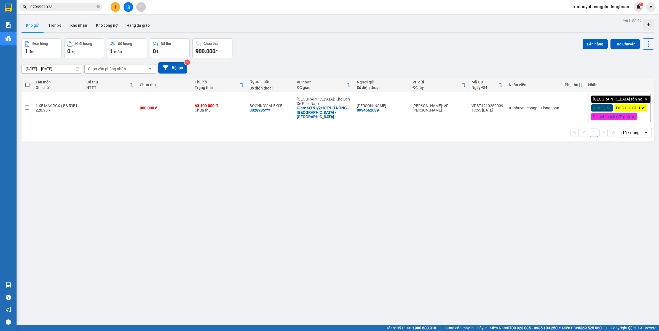
click at [196, 221] on div "ver 1.8.146 Kho gửi Trên xe Kho nhận Kho công nợ Hàng đã giao Đơn hàng 1 đơn Kh…" at bounding box center [337, 182] width 636 height 331
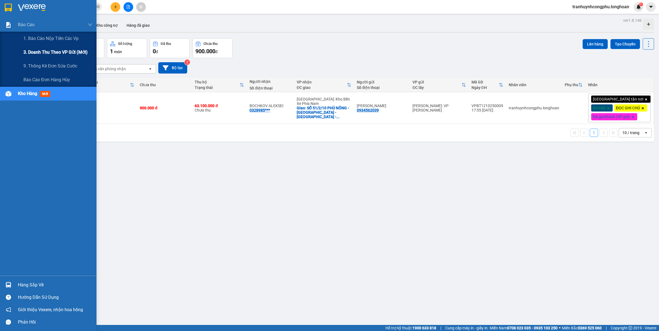
click at [43, 52] on span "3. Doanh Thu theo VP Gửi (mới)" at bounding box center [55, 52] width 64 height 7
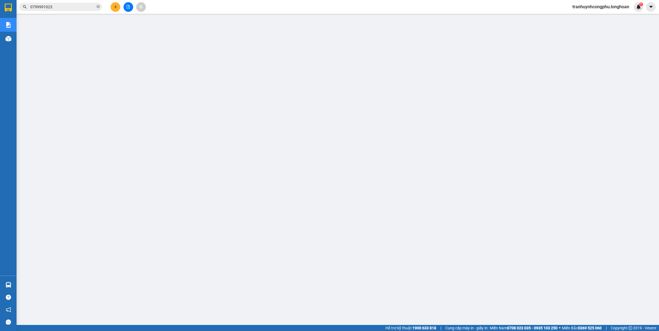
click at [576, 3] on span "tranhuynhcongphu.longhoan" at bounding box center [601, 6] width 66 height 7
click at [573, 14] on li "Đăng xuất" at bounding box center [599, 17] width 67 height 9
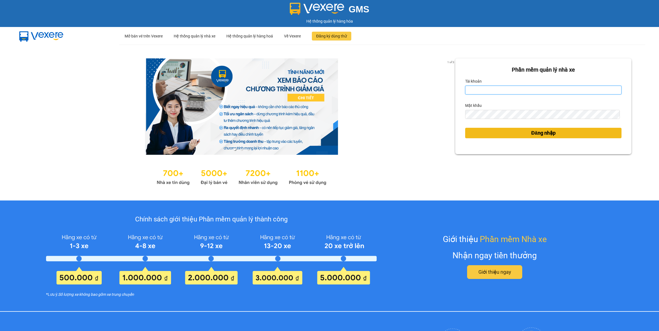
type input "tranhuynhcongphu.longhoan"
drag, startPoint x: 499, startPoint y: 133, endPoint x: 477, endPoint y: 164, distance: 38.2
click at [499, 133] on button "Đăng nhập" at bounding box center [543, 133] width 156 height 10
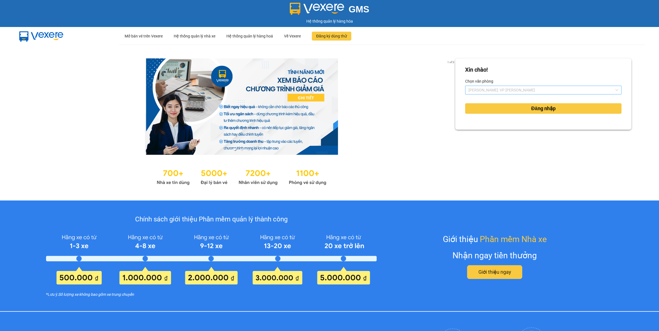
click at [495, 87] on span "[PERSON_NAME]: VP [PERSON_NAME]" at bounding box center [543, 90] width 150 height 8
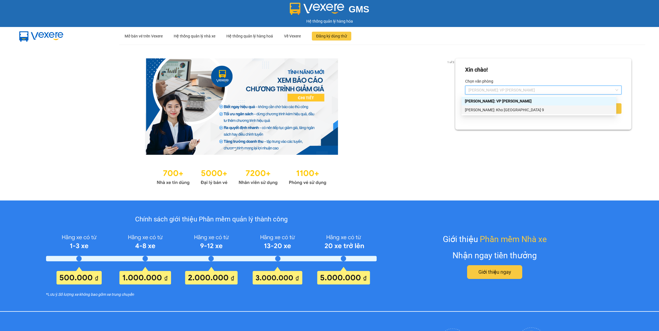
click at [491, 108] on div "Hồ Chí Minh: Kho Thủ Đức & Quận 9" at bounding box center [539, 110] width 148 height 6
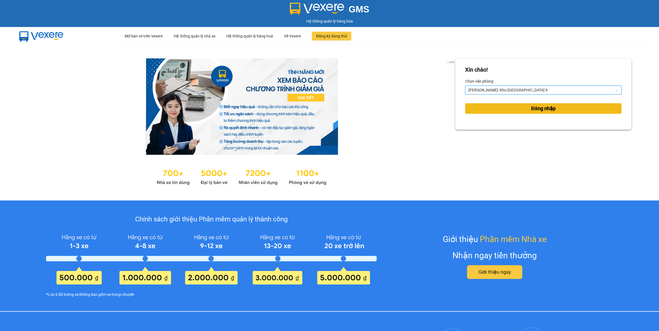
click at [492, 108] on button "Đăng nhập" at bounding box center [543, 108] width 156 height 10
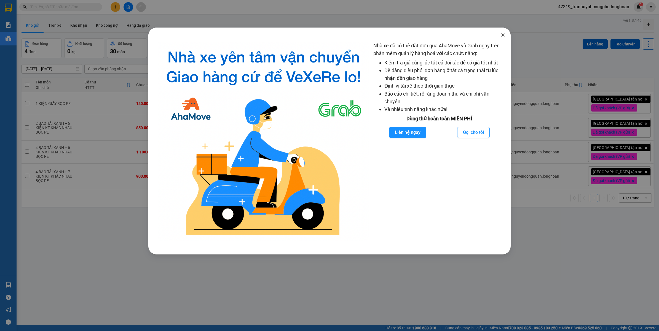
click at [501, 38] on span "Close" at bounding box center [502, 35] width 15 height 15
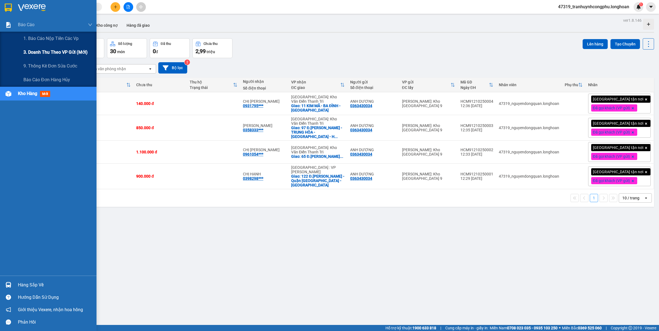
click at [42, 53] on span "3. Doanh Thu theo VP Gửi (mới)" at bounding box center [55, 52] width 64 height 7
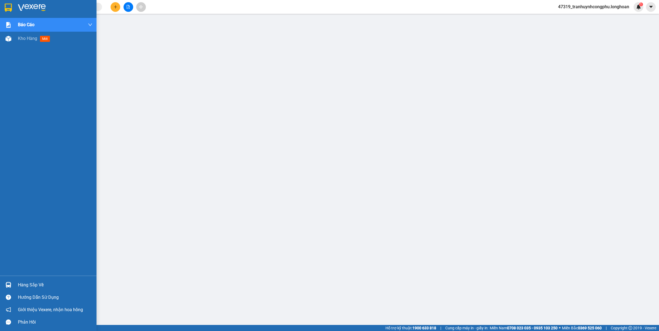
click at [9, 46] on div "Báo cáo 1. Báo cáo nộp tiền các vp 3. Doanh Thu theo VP Gửi (mới) 9. Thống kê đ…" at bounding box center [48, 147] width 96 height 258
click at [8, 41] on img at bounding box center [9, 39] width 6 height 6
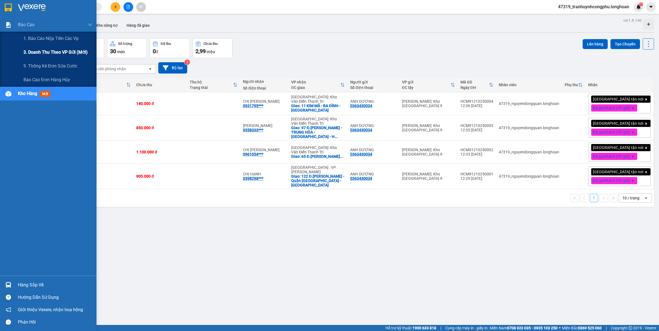
click at [30, 53] on span "3. Doanh Thu theo VP Gửi (mới)" at bounding box center [55, 52] width 64 height 7
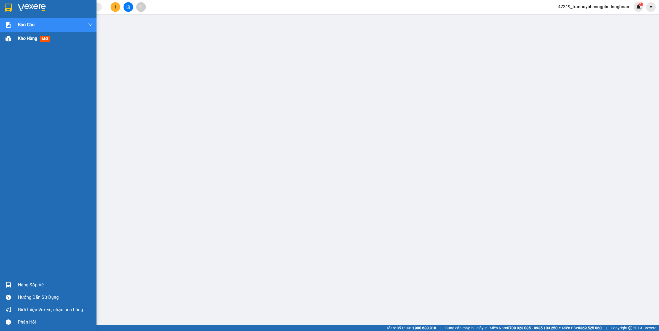
click at [30, 42] on div "Kho hàng mới" at bounding box center [55, 39] width 74 height 14
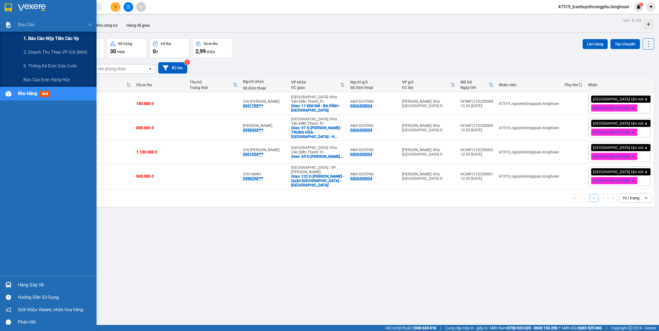
click at [32, 35] on span "1. Báo cáo nộp tiền các vp" at bounding box center [50, 38] width 55 height 7
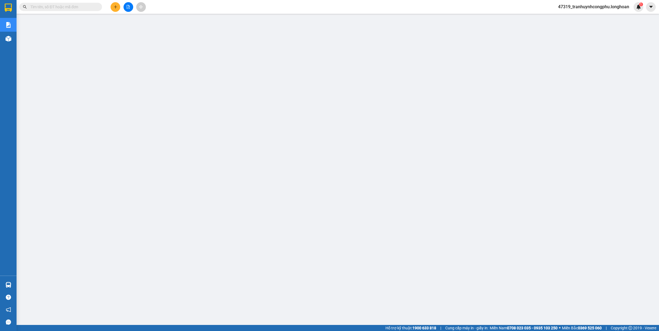
click at [573, 7] on span "47319_tranhuynhcongphu.longhoan" at bounding box center [593, 6] width 80 height 7
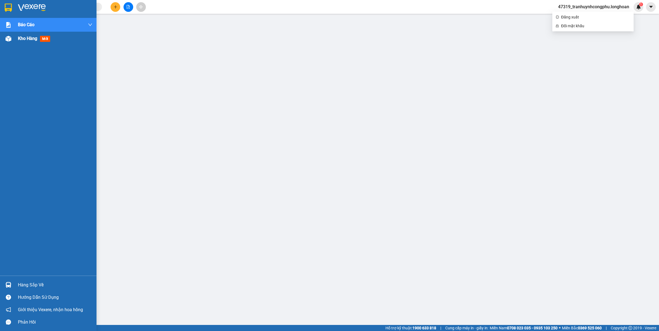
click at [12, 39] on div at bounding box center [9, 39] width 10 height 10
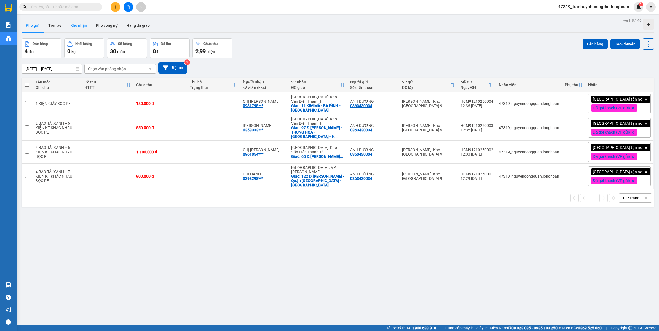
click at [76, 25] on button "Kho nhận" at bounding box center [79, 25] width 26 height 13
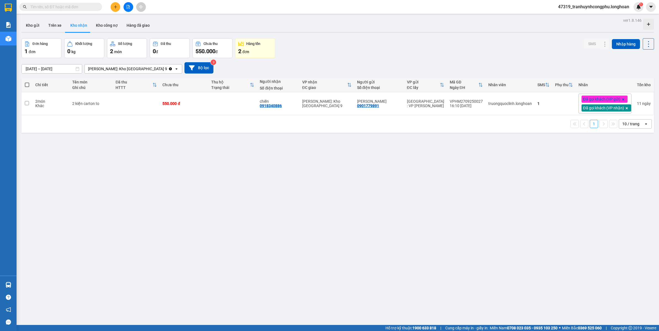
click at [571, 7] on span "47319_tranhuynhcongphu.longhoan" at bounding box center [593, 6] width 80 height 7
click at [571, 17] on span "Đăng xuất" at bounding box center [595, 17] width 69 height 6
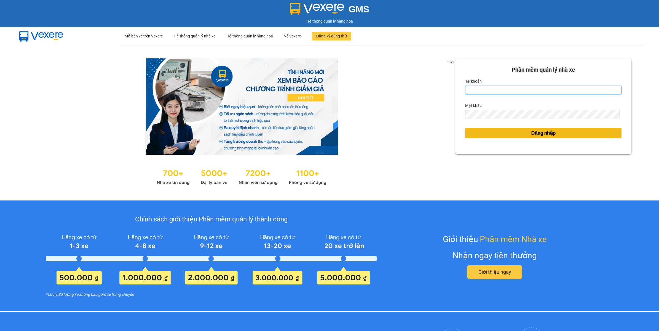
type input "tranhuynhcongphu.longhoan"
click at [496, 131] on button "Đăng nhập" at bounding box center [543, 133] width 156 height 10
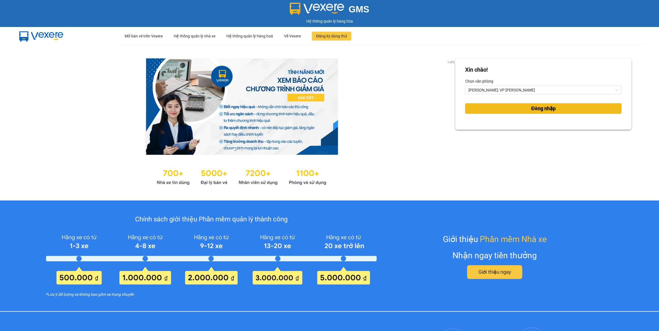
click at [491, 105] on button "Đăng nhập" at bounding box center [543, 108] width 156 height 10
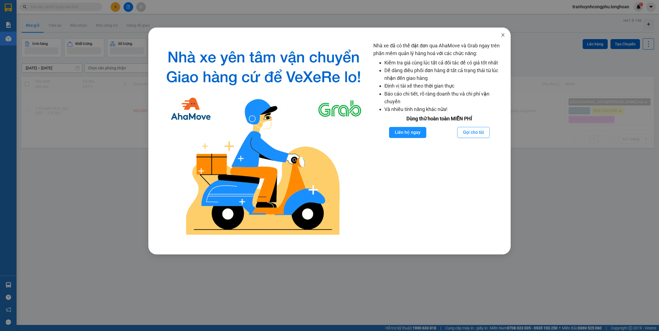
click at [504, 35] on icon "close" at bounding box center [502, 35] width 4 height 4
